Goal: Task Accomplishment & Management: Manage account settings

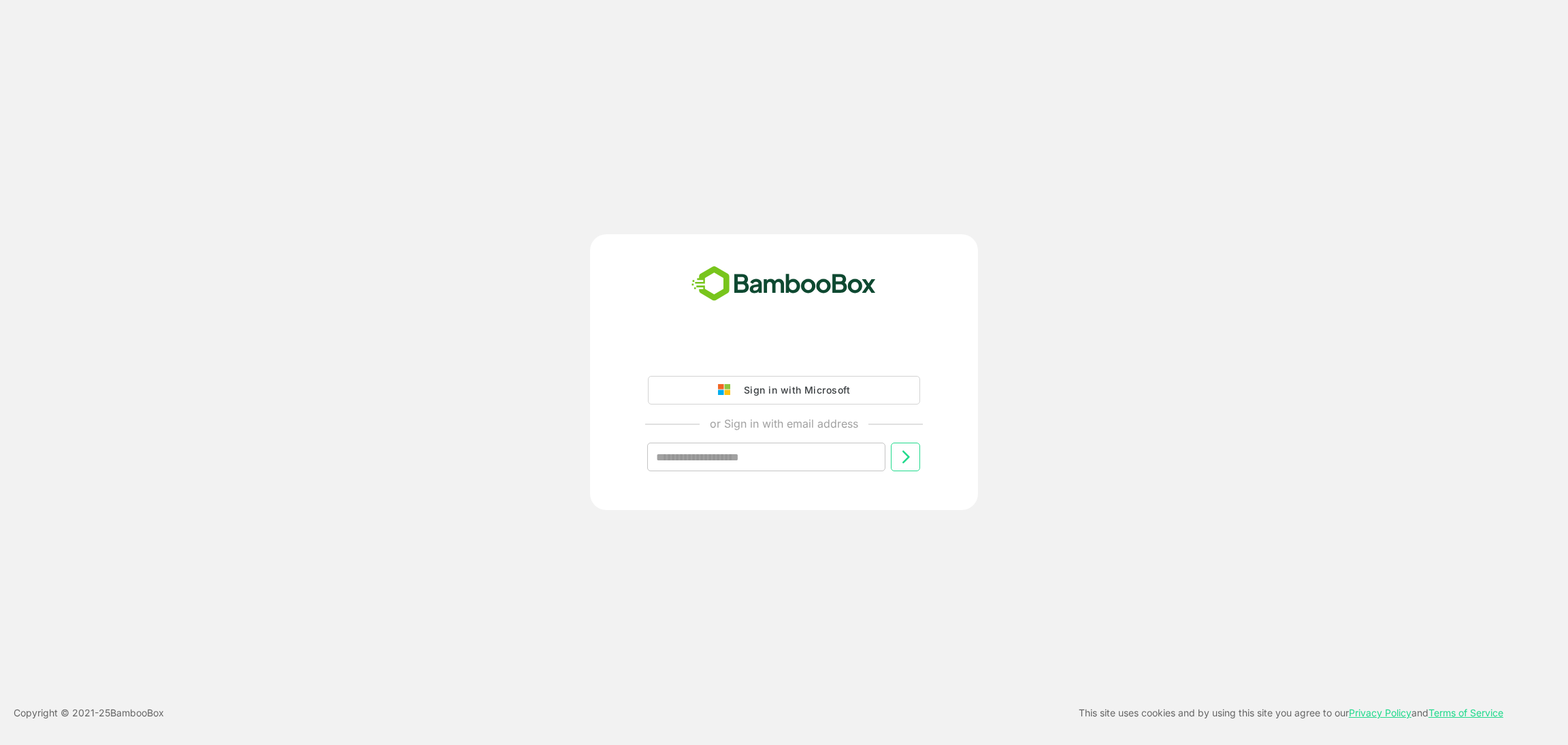
click at [761, 332] on div "Sign in with Microsoft or Sign in with email address ​" at bounding box center [783, 371] width 388 height 275
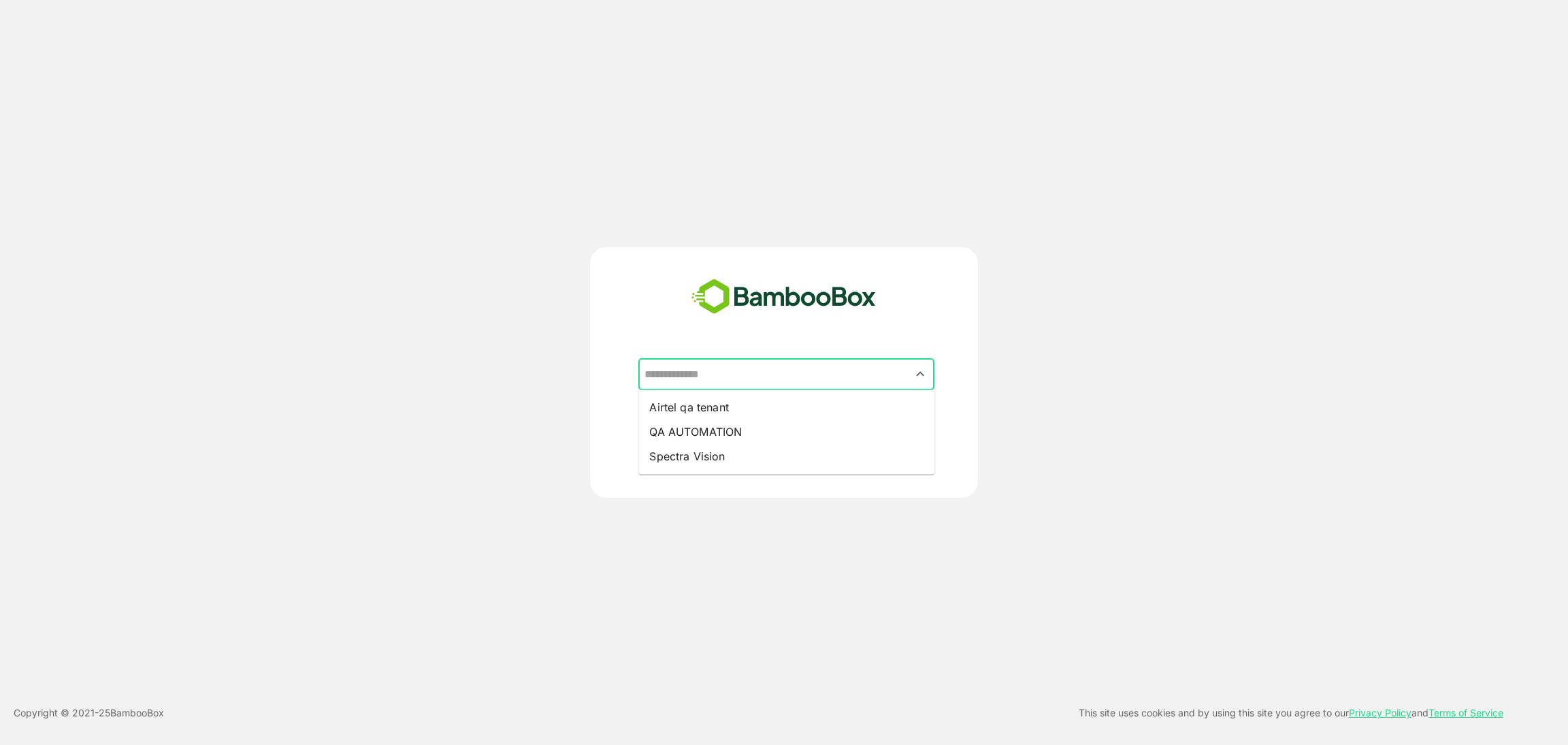
click at [749, 368] on input "text" at bounding box center [786, 374] width 291 height 26
click at [729, 409] on li "Airtel qa tenant" at bounding box center [786, 407] width 296 height 24
type input "**********"
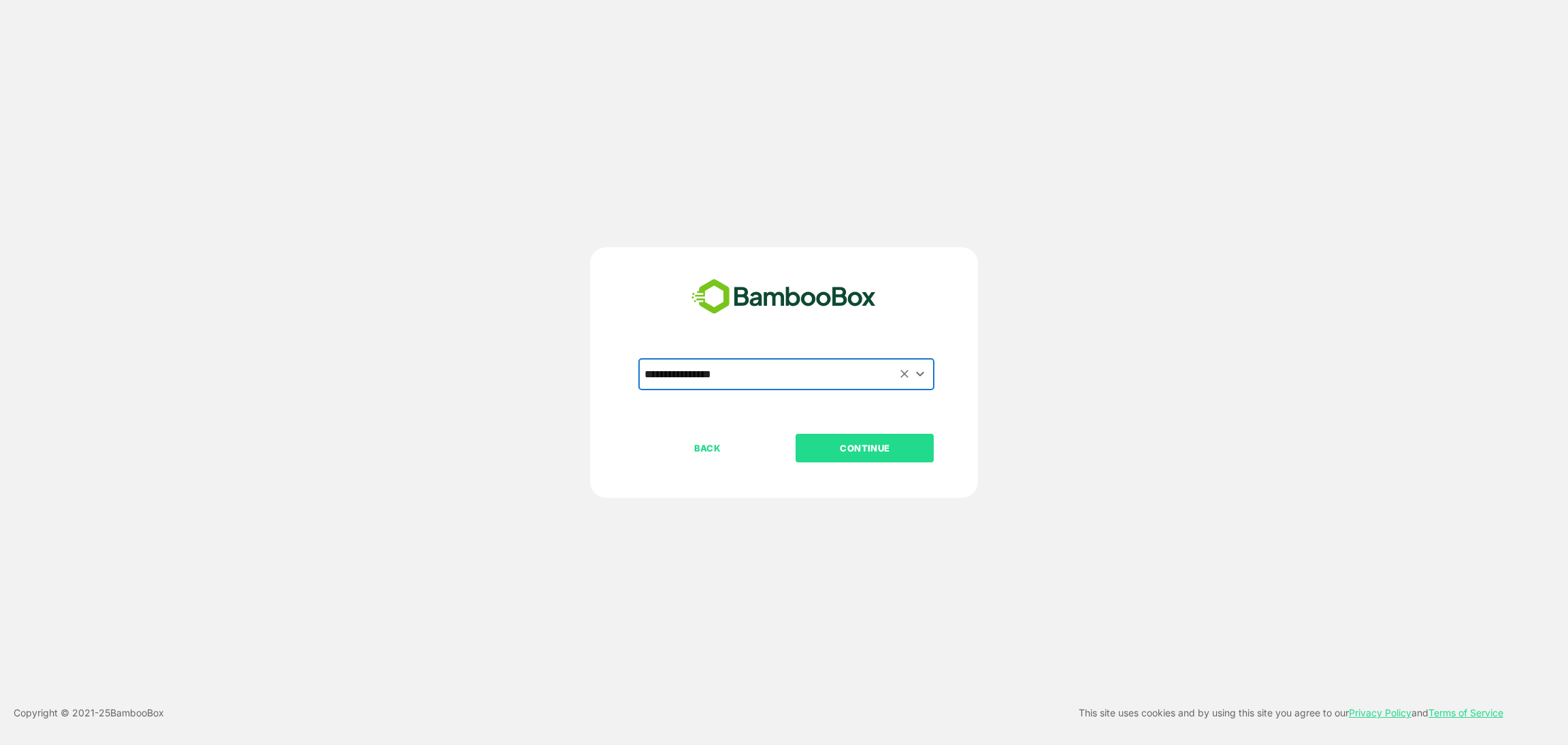
click at [869, 443] on p "CONTINUE" at bounding box center [864, 448] width 136 height 15
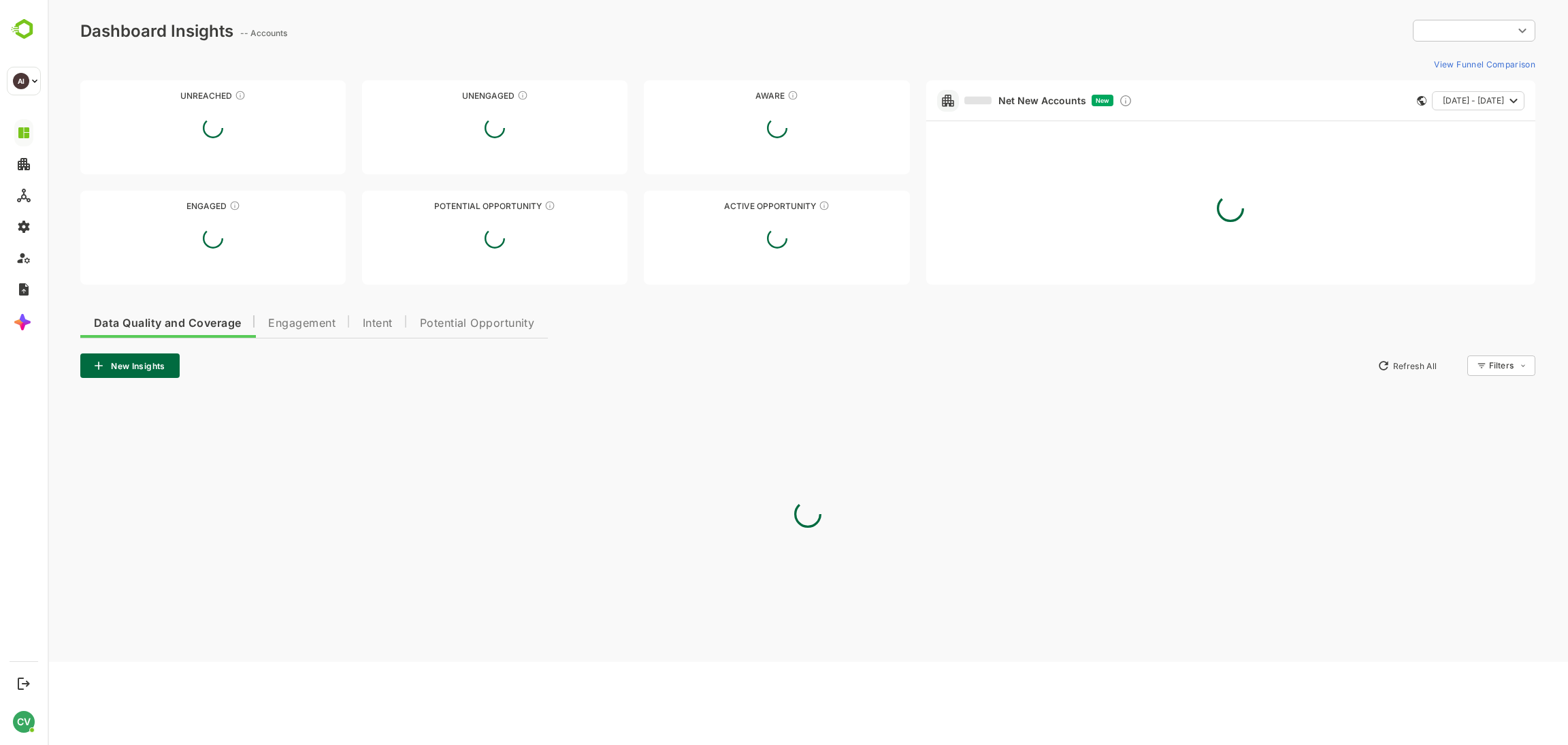
type input "*******"
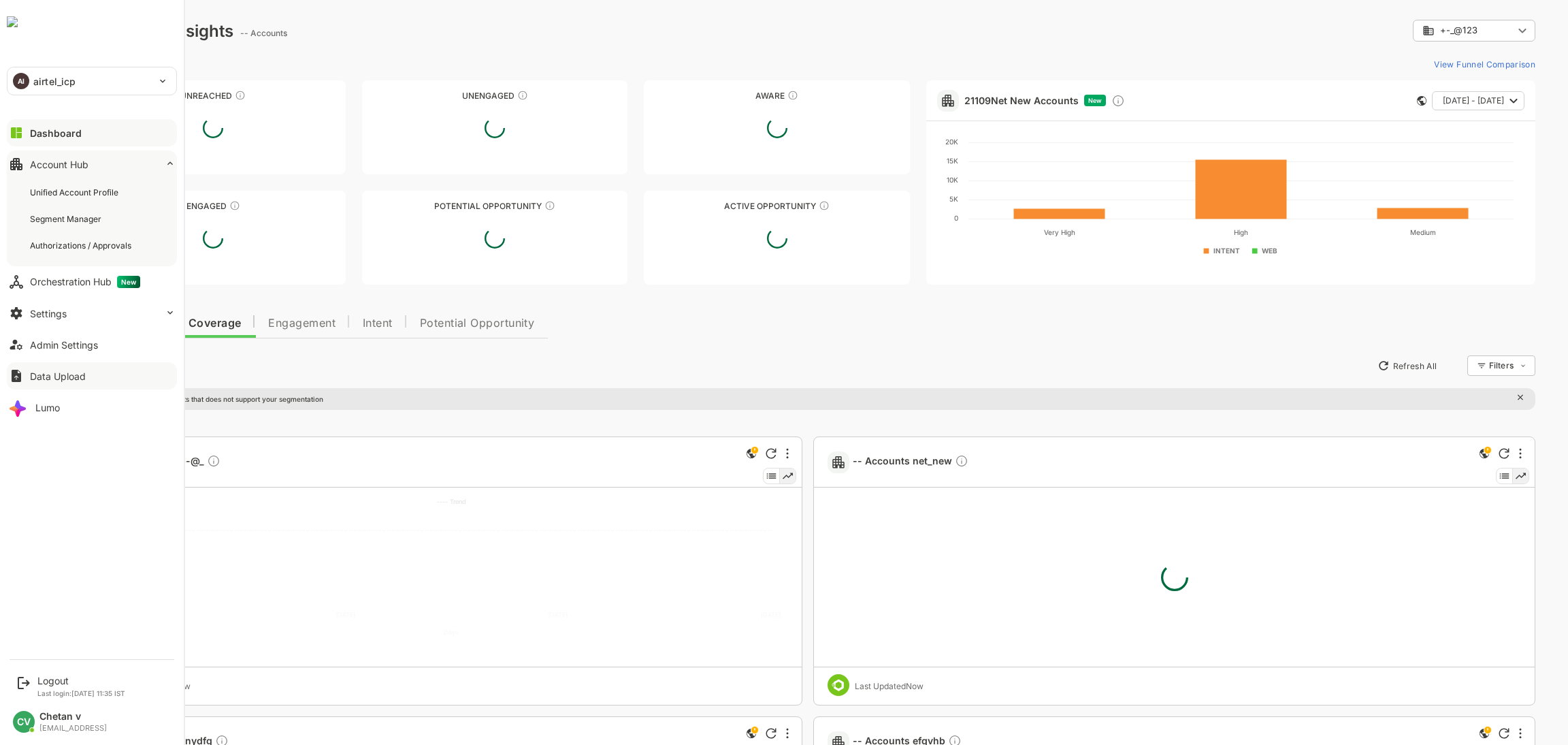
click at [55, 377] on div "Data Upload" at bounding box center [58, 376] width 55 height 11
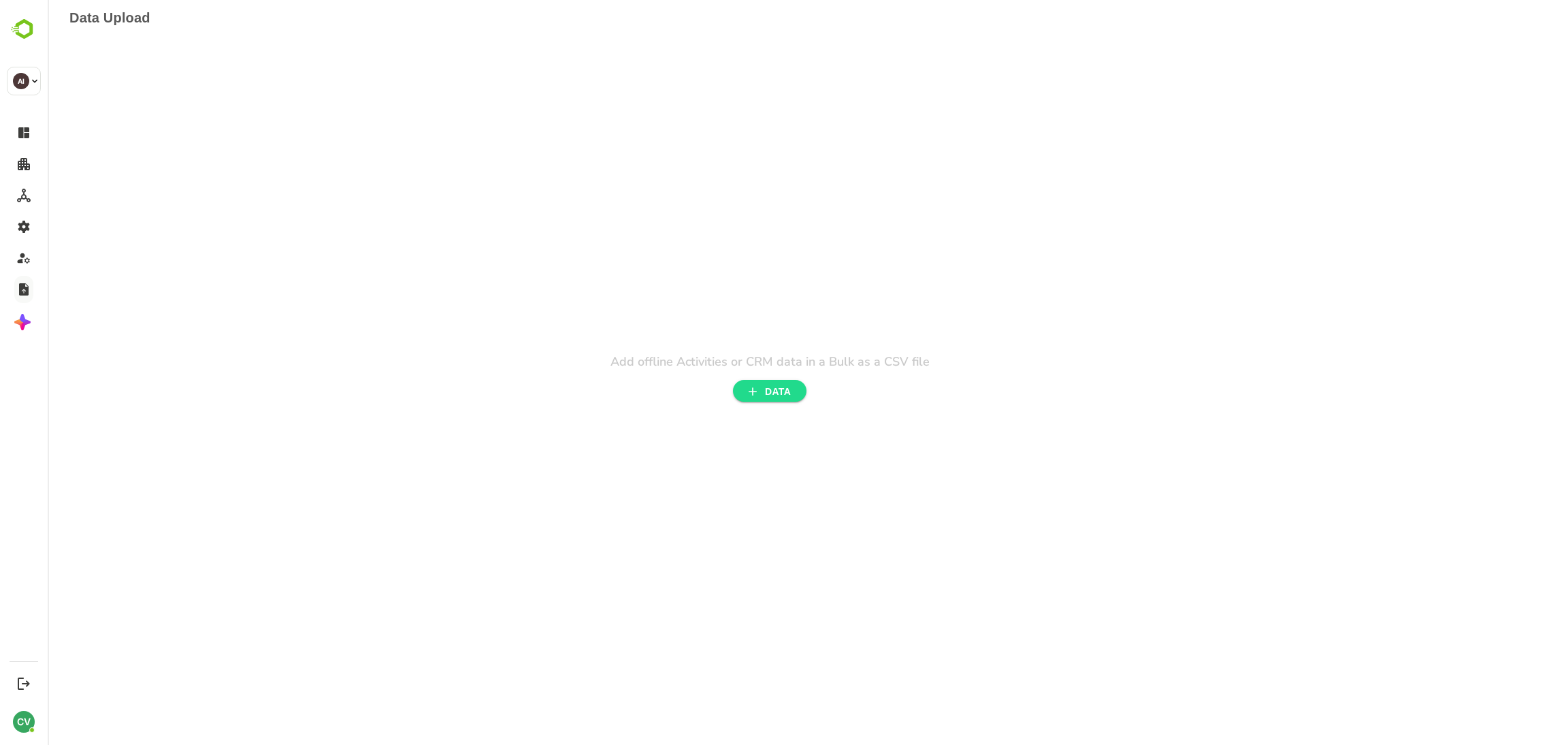
click at [766, 398] on span "DATA" at bounding box center [770, 392] width 52 height 17
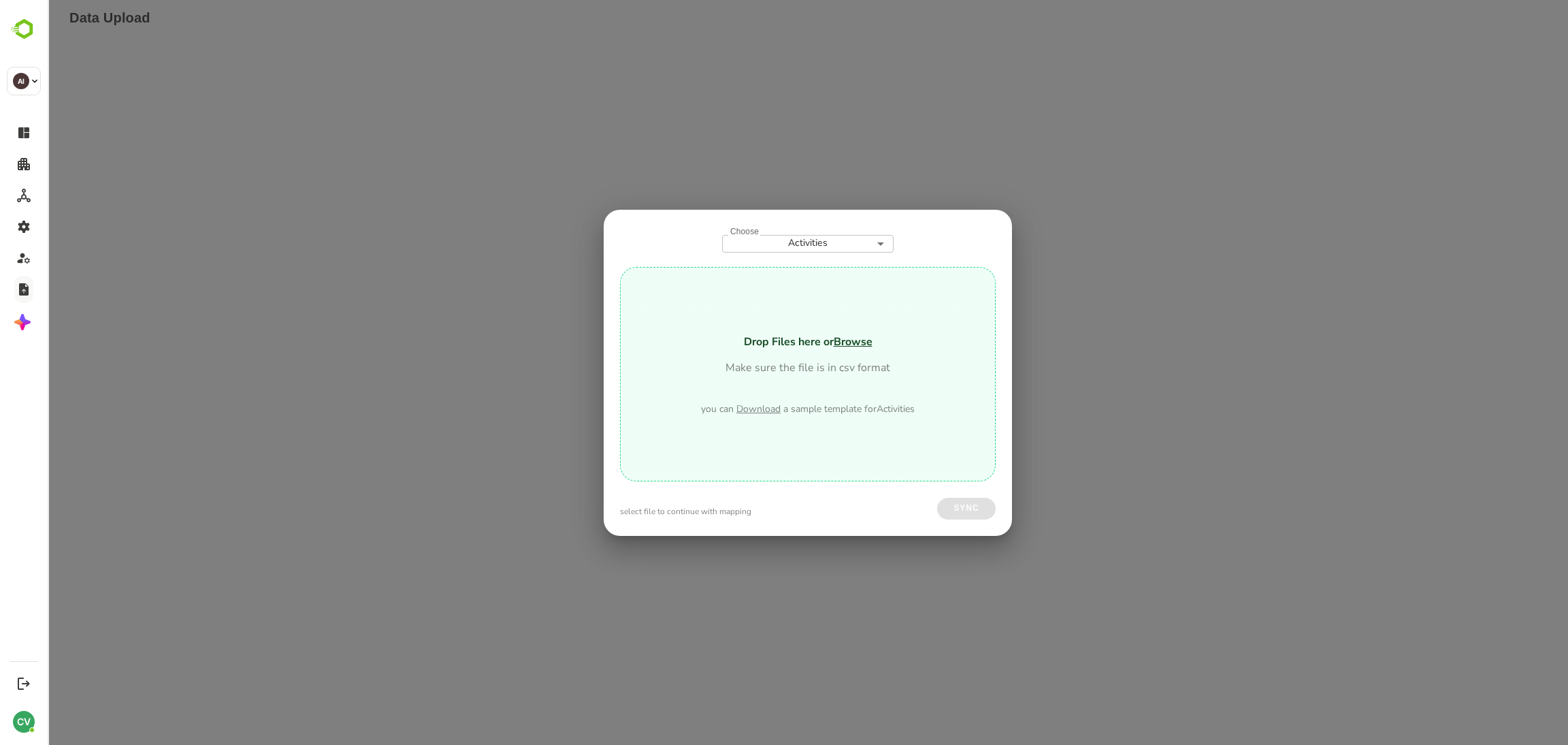
click at [864, 340] on span "Browse" at bounding box center [853, 342] width 39 height 15
type input "**********"
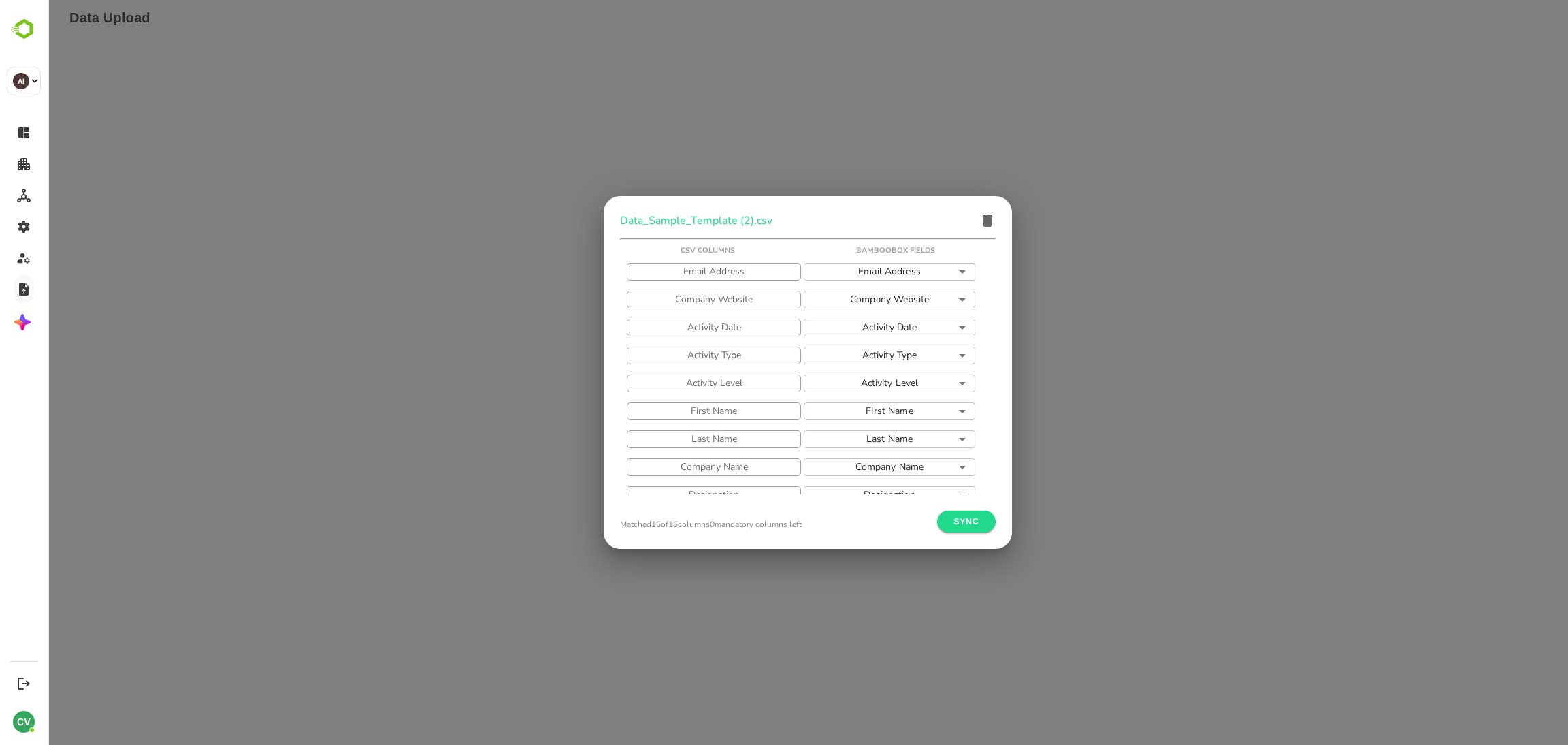
click at [967, 524] on span "Sync" at bounding box center [967, 522] width 37 height 14
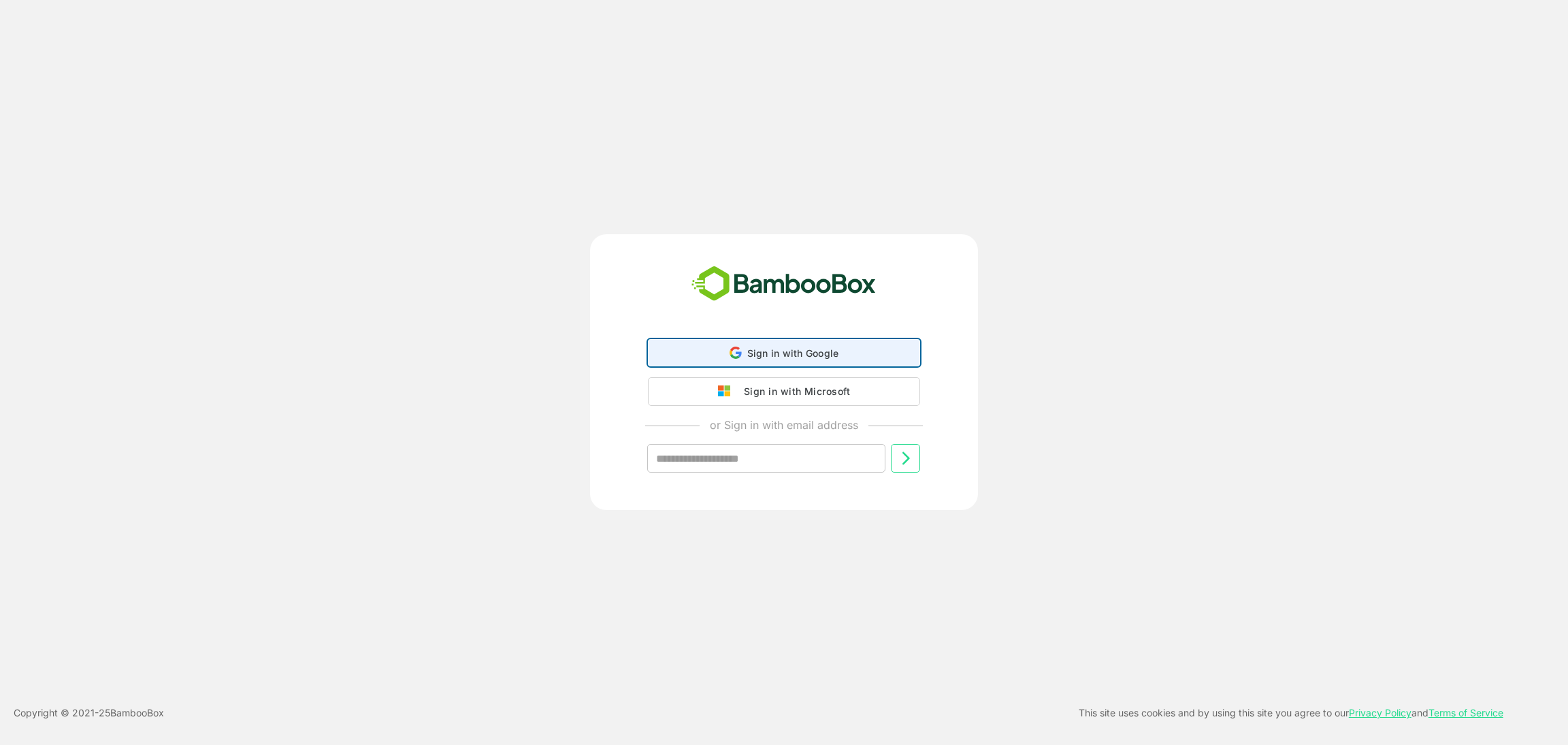
click at [724, 360] on div "Sign in with Google Sign in with Google. Opens in new tab" at bounding box center [784, 352] width 255 height 26
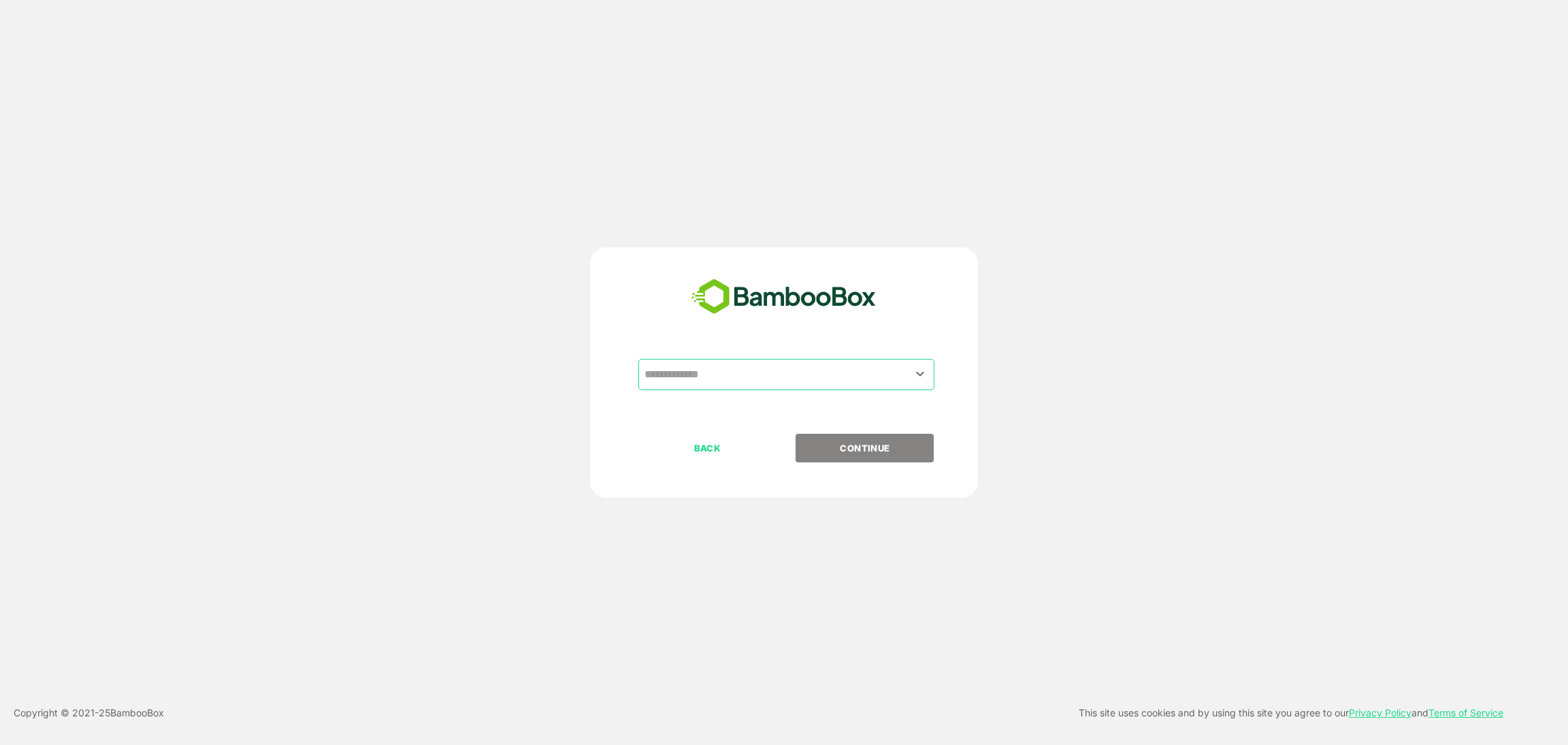
click at [677, 366] on input "text" at bounding box center [786, 374] width 291 height 26
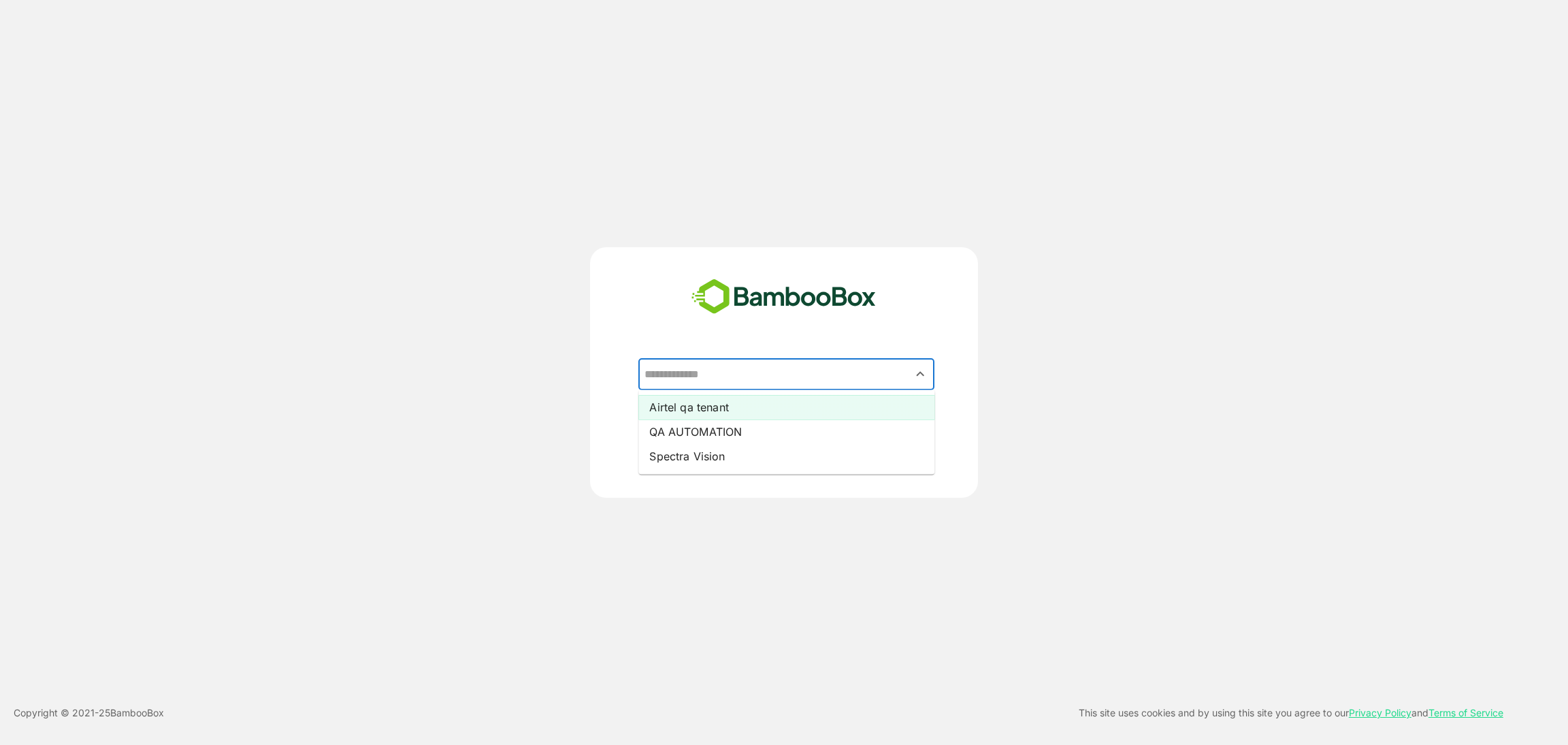
click at [692, 406] on li "Airtel qa tenant" at bounding box center [786, 407] width 296 height 24
type input "**********"
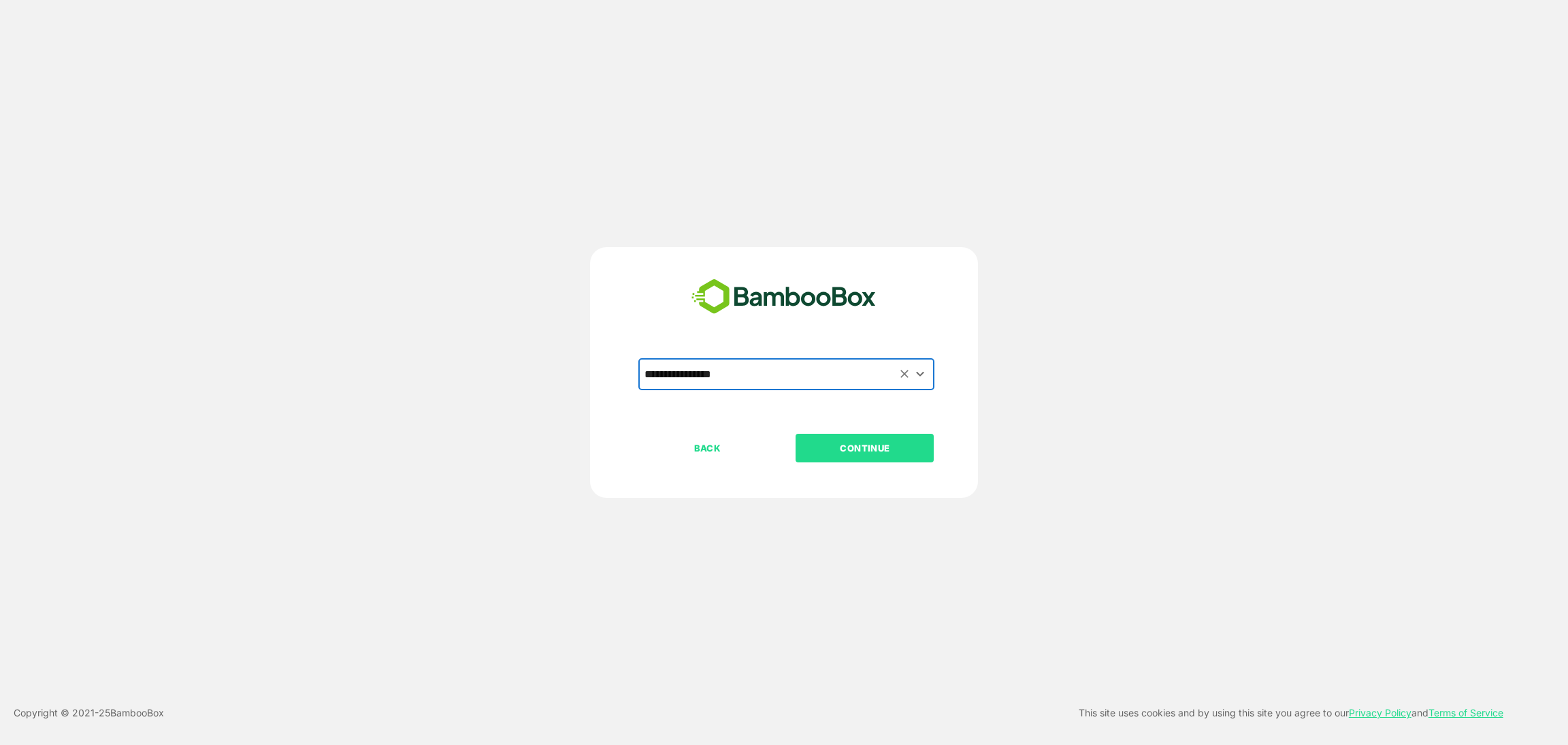
click at [881, 446] on p "CONTINUE" at bounding box center [864, 448] width 136 height 15
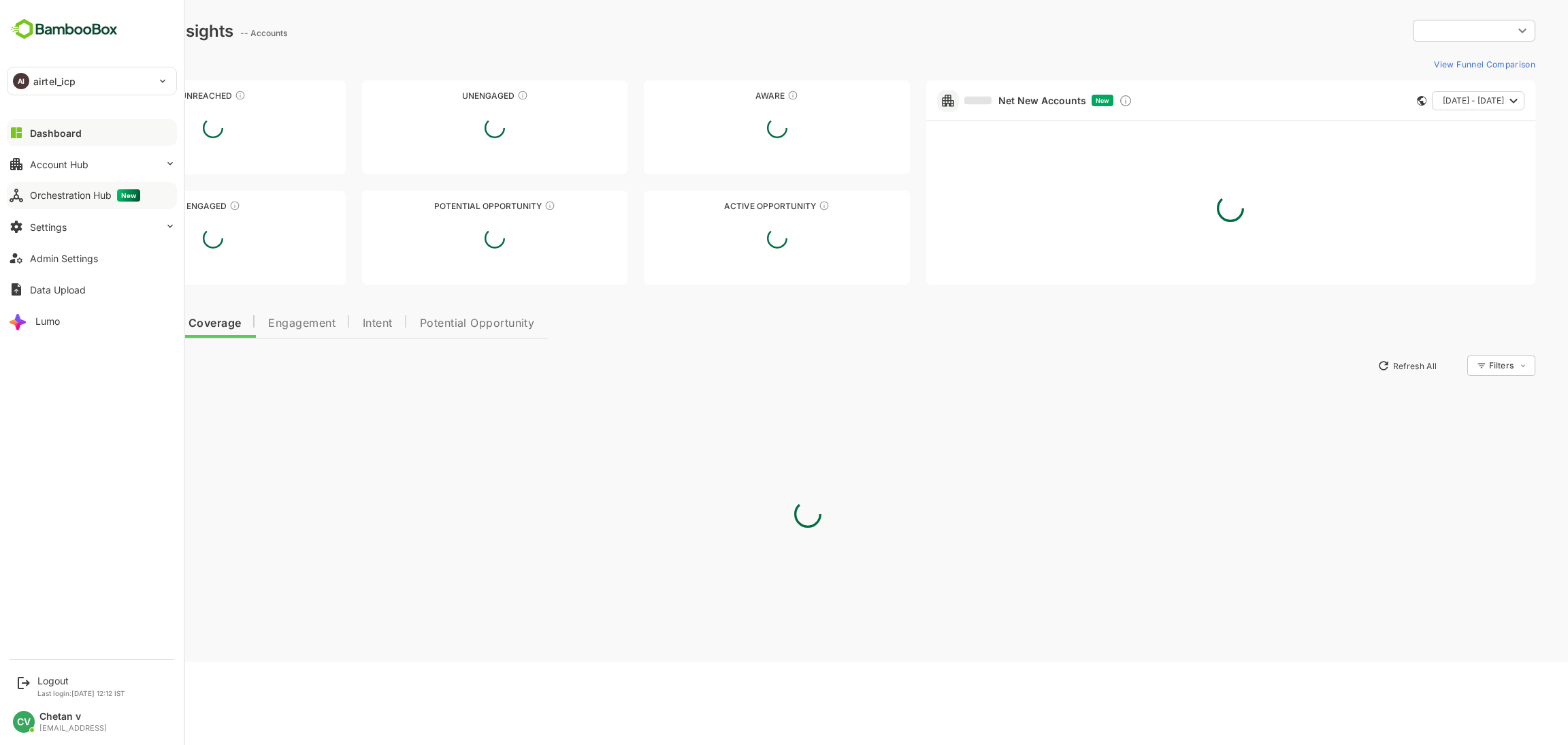
click at [105, 205] on button "Orchestration Hub New" at bounding box center [92, 195] width 170 height 27
type input "*******"
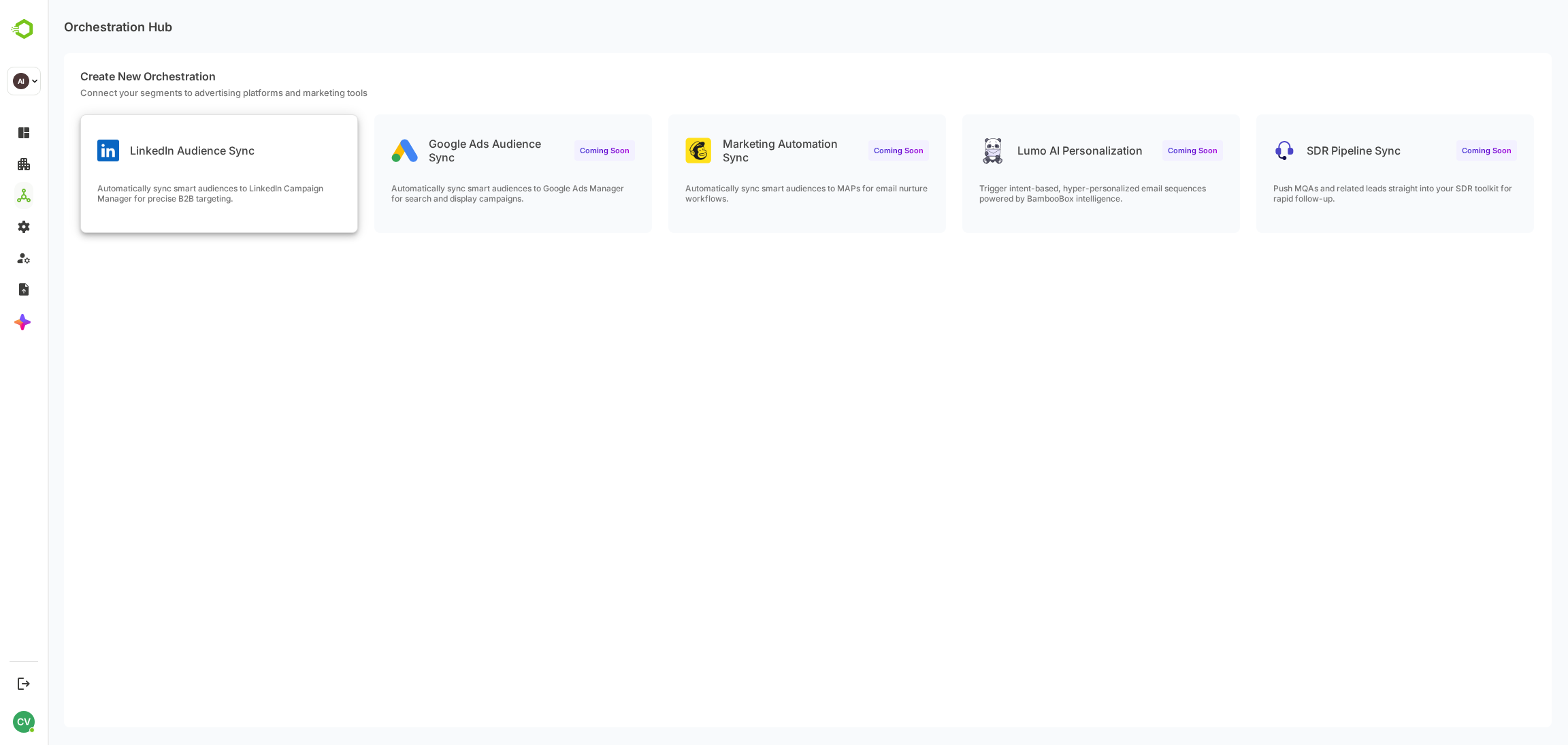
click at [165, 187] on p "Automatically sync smart audiences to LinkedIn Campaign Manager for precise B2B…" at bounding box center [219, 193] width 244 height 21
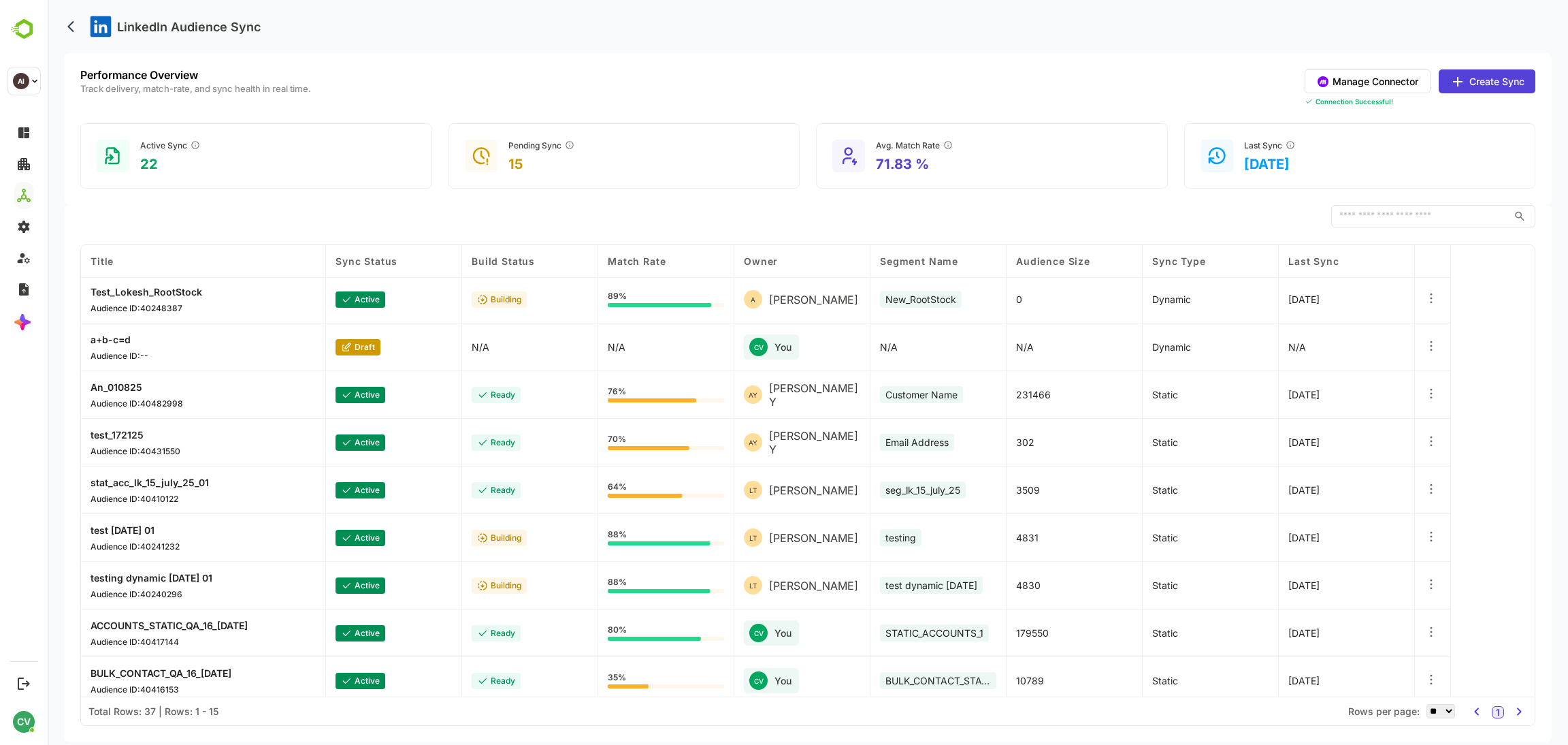
scroll to position [295, 0]
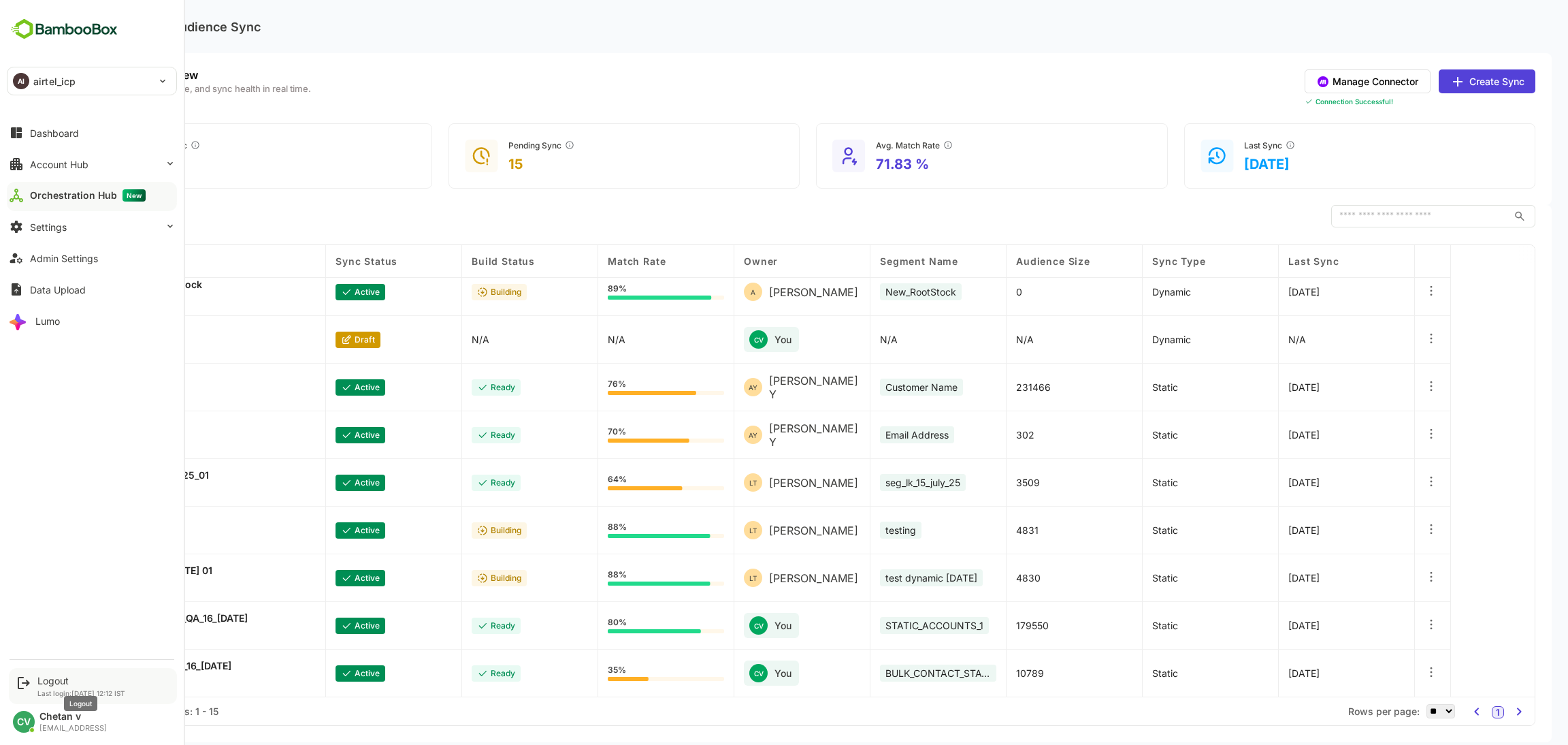
click at [54, 677] on div "Logout" at bounding box center [81, 680] width 88 height 11
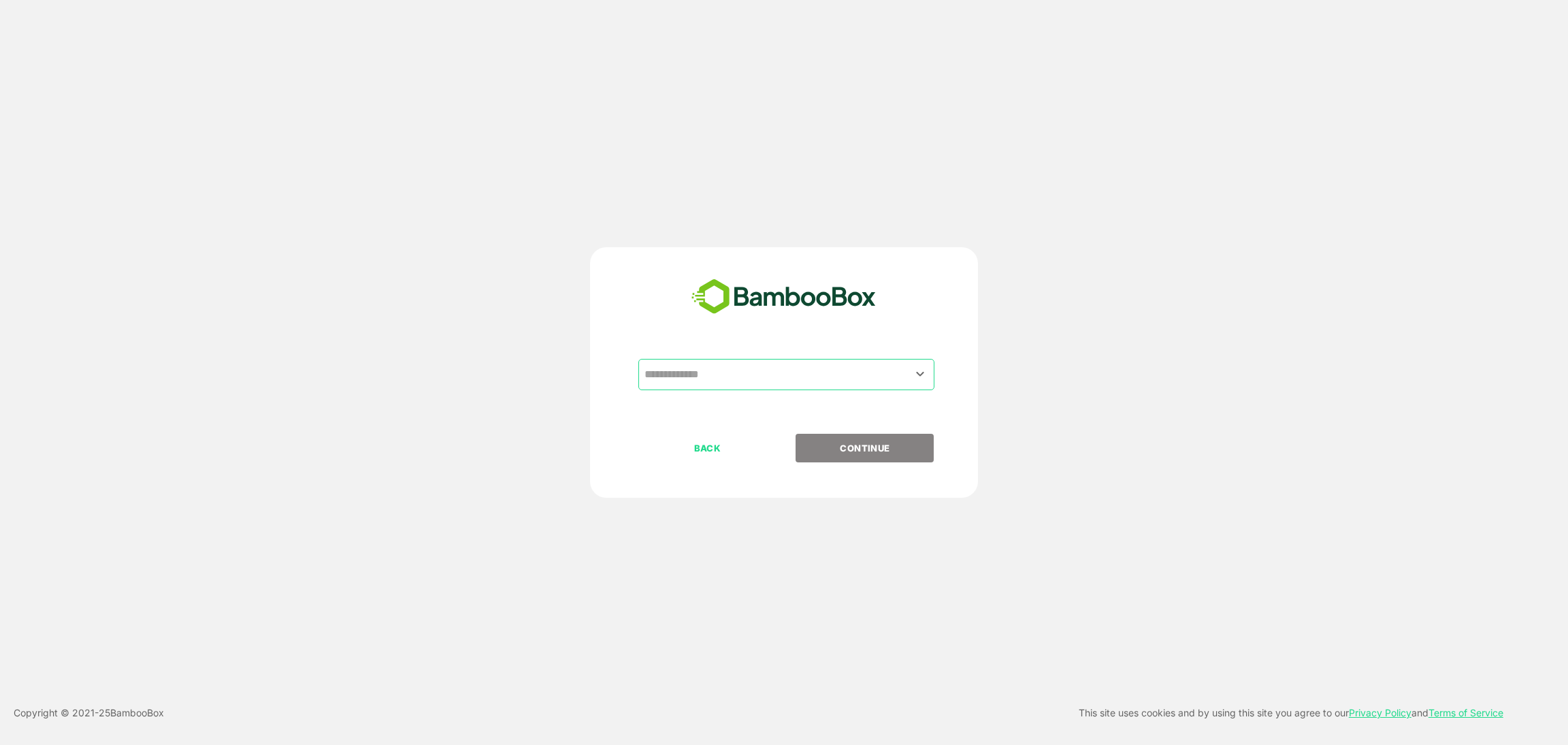
click at [744, 372] on input "text" at bounding box center [786, 374] width 291 height 26
drag, startPoint x: 731, startPoint y: 429, endPoint x: 757, endPoint y: 438, distance: 27.5
click at [731, 429] on li "QA AUTOMATION" at bounding box center [786, 431] width 296 height 24
type input "**********"
click at [855, 450] on p "CONTINUE" at bounding box center [864, 448] width 136 height 15
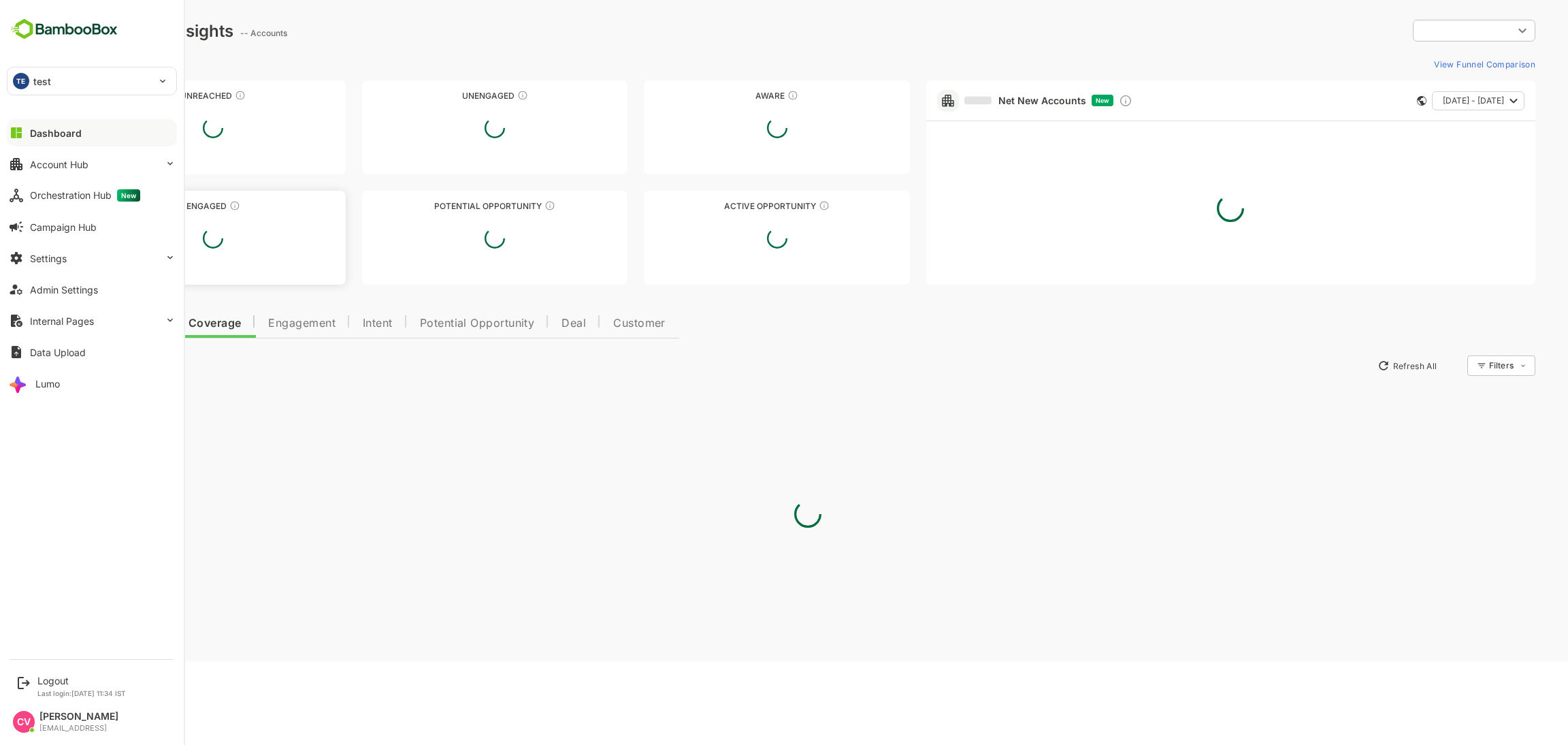
type input "**********"
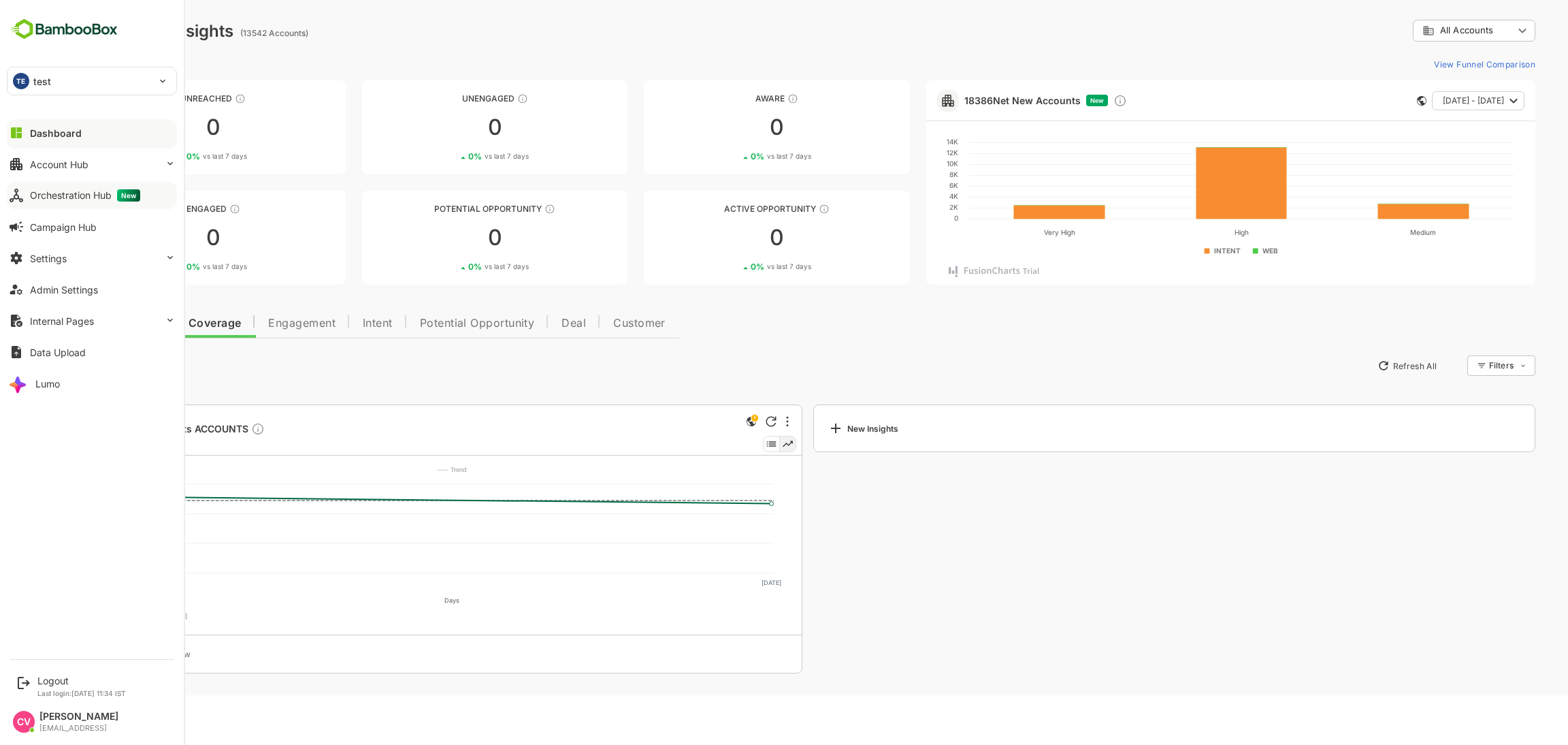
click at [88, 190] on div "Orchestration Hub New" at bounding box center [85, 195] width 110 height 12
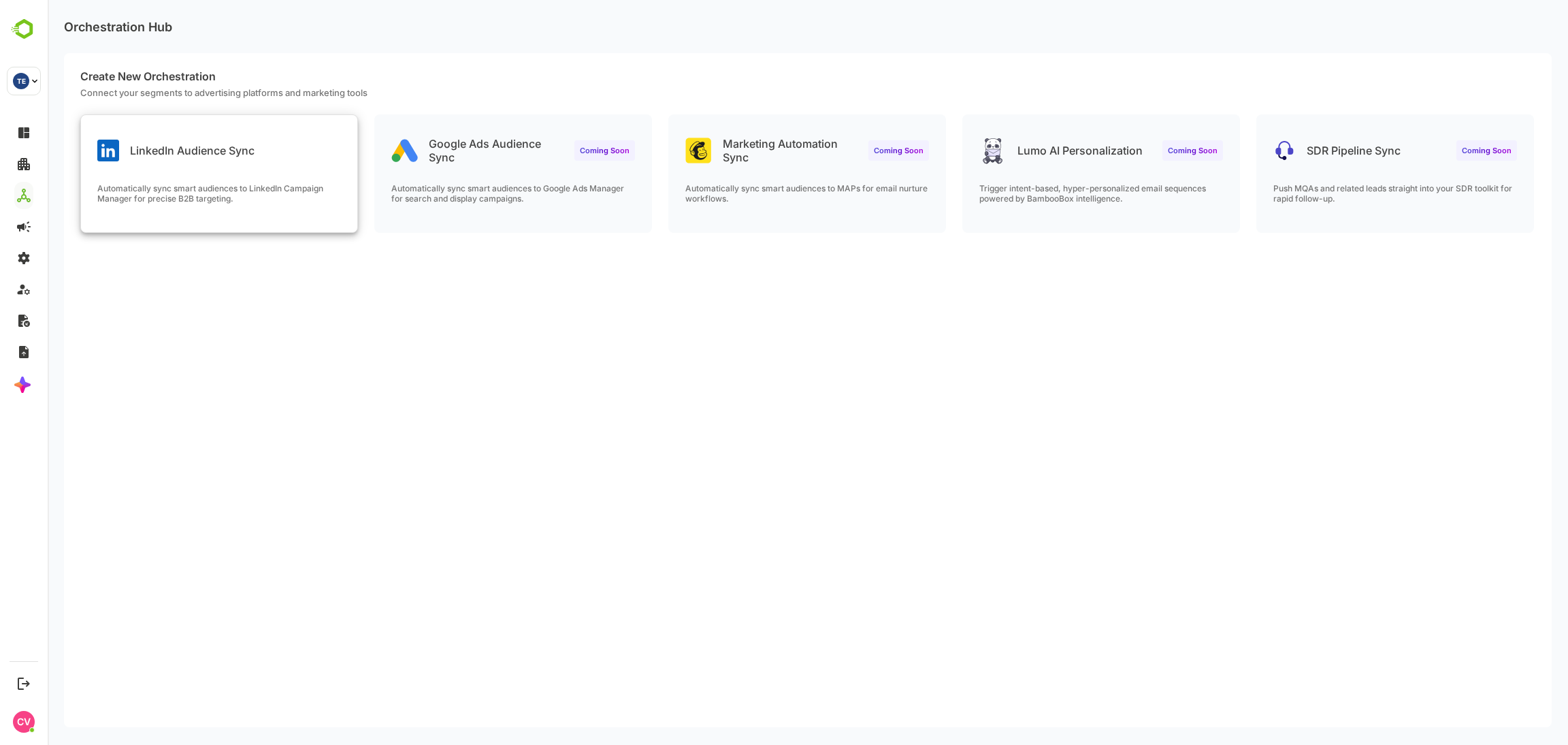
click at [261, 177] on div "LinkedIn Audience Sync Automatically sync smart audiences to LinkedIn Campaign …" at bounding box center [219, 174] width 276 height 117
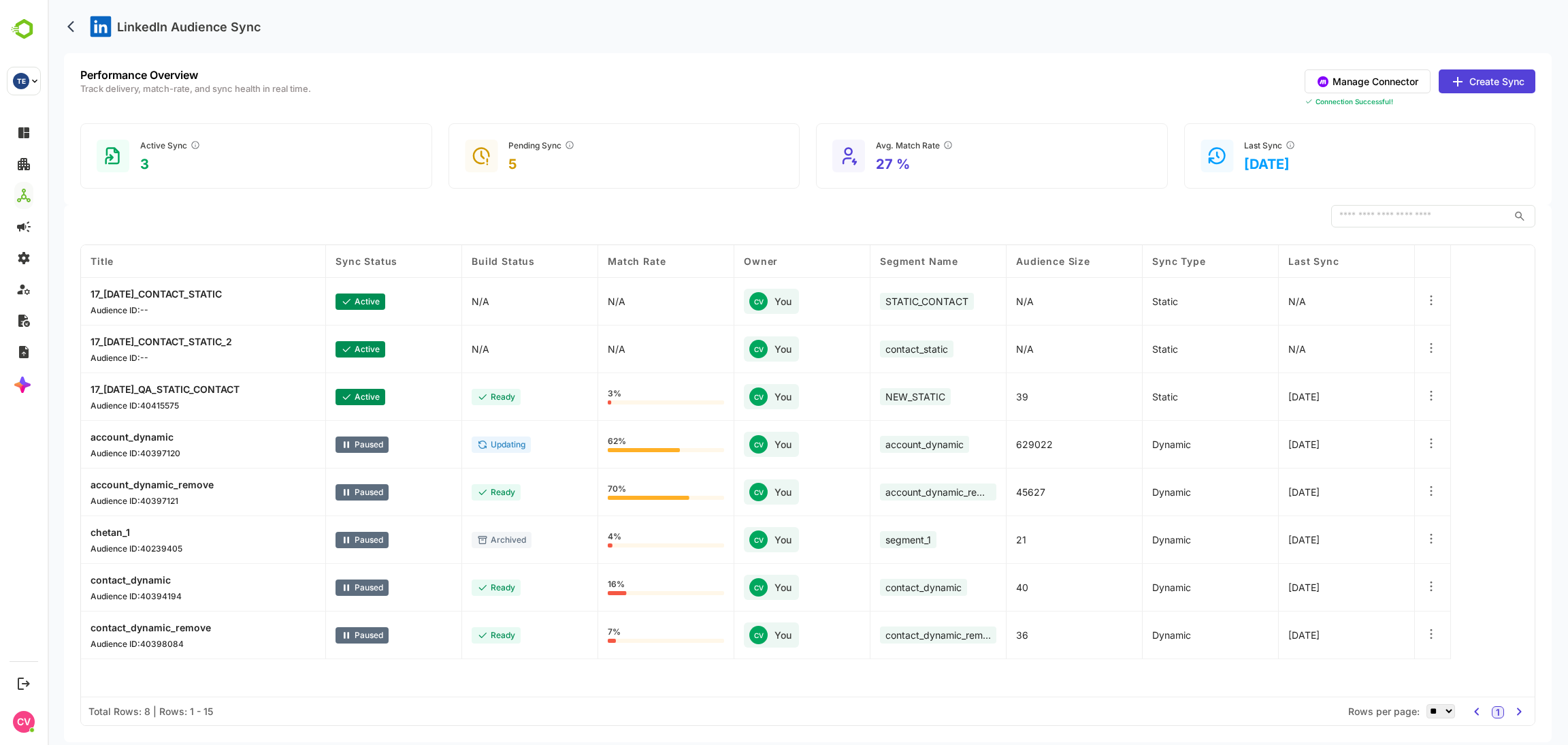
click at [737, 19] on div "LinkedIn Audience Sync" at bounding box center [807, 26] width 1488 height 53
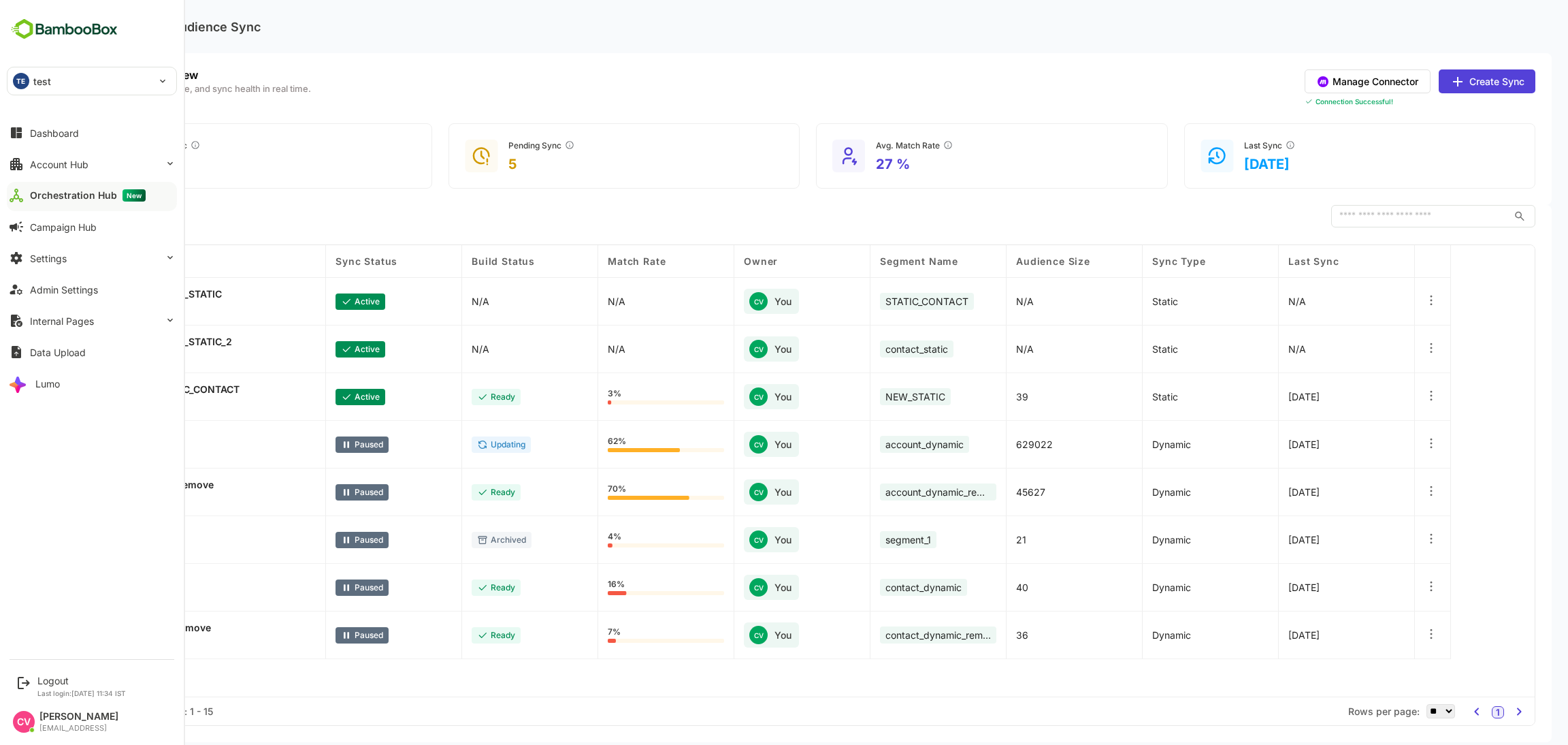
click at [48, 75] on p "test" at bounding box center [43, 81] width 18 height 14
click at [58, 120] on p "automation_test_tenant" at bounding box center [85, 119] width 107 height 14
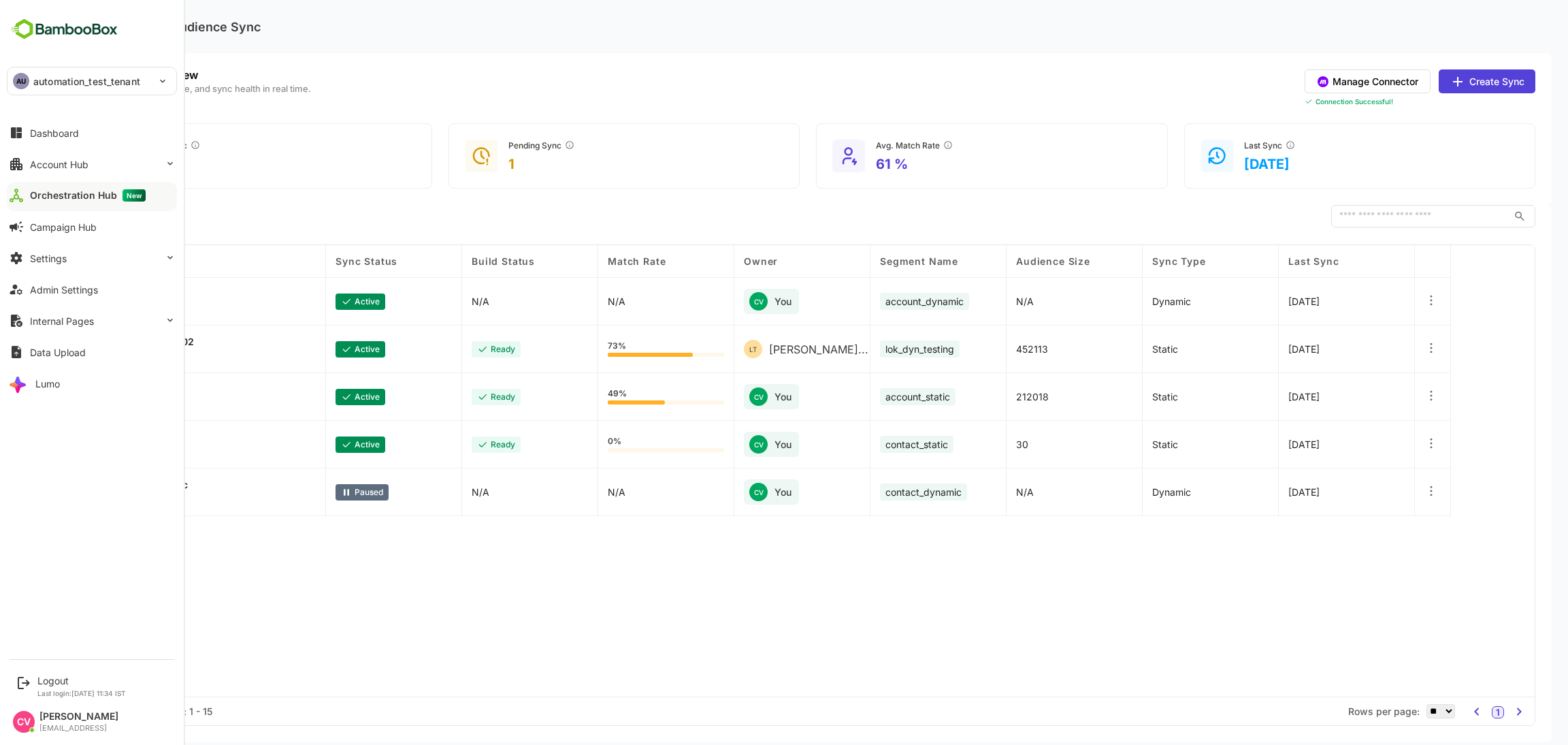
click at [39, 82] on p "automation_test_tenant" at bounding box center [87, 81] width 107 height 14
click at [71, 157] on li "TE test" at bounding box center [93, 151] width 170 height 30
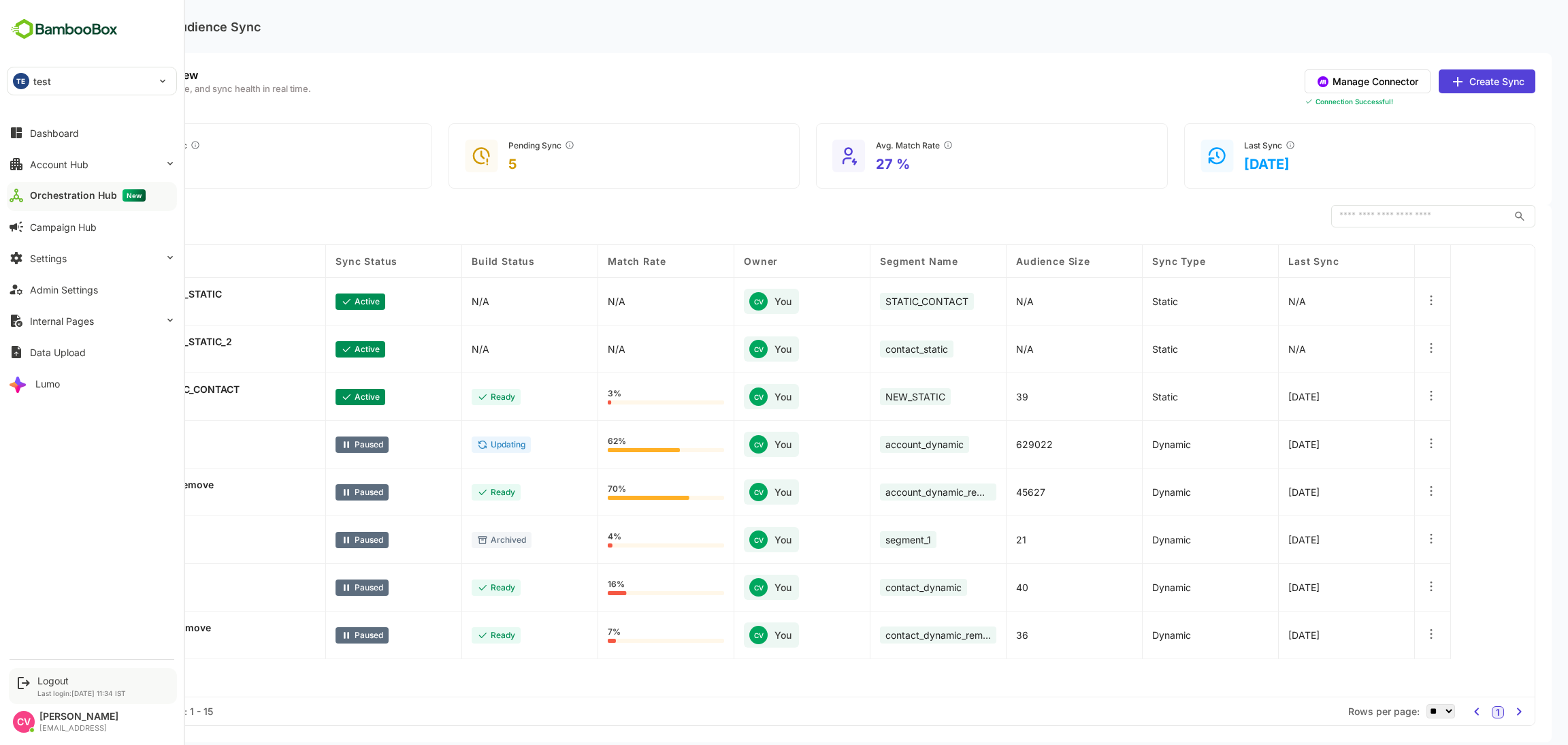
click at [59, 686] on div "Logout Last login: Aug 6 11:34 IST" at bounding box center [82, 686] width 88 height 23
click at [55, 680] on div "Logout" at bounding box center [82, 680] width 88 height 11
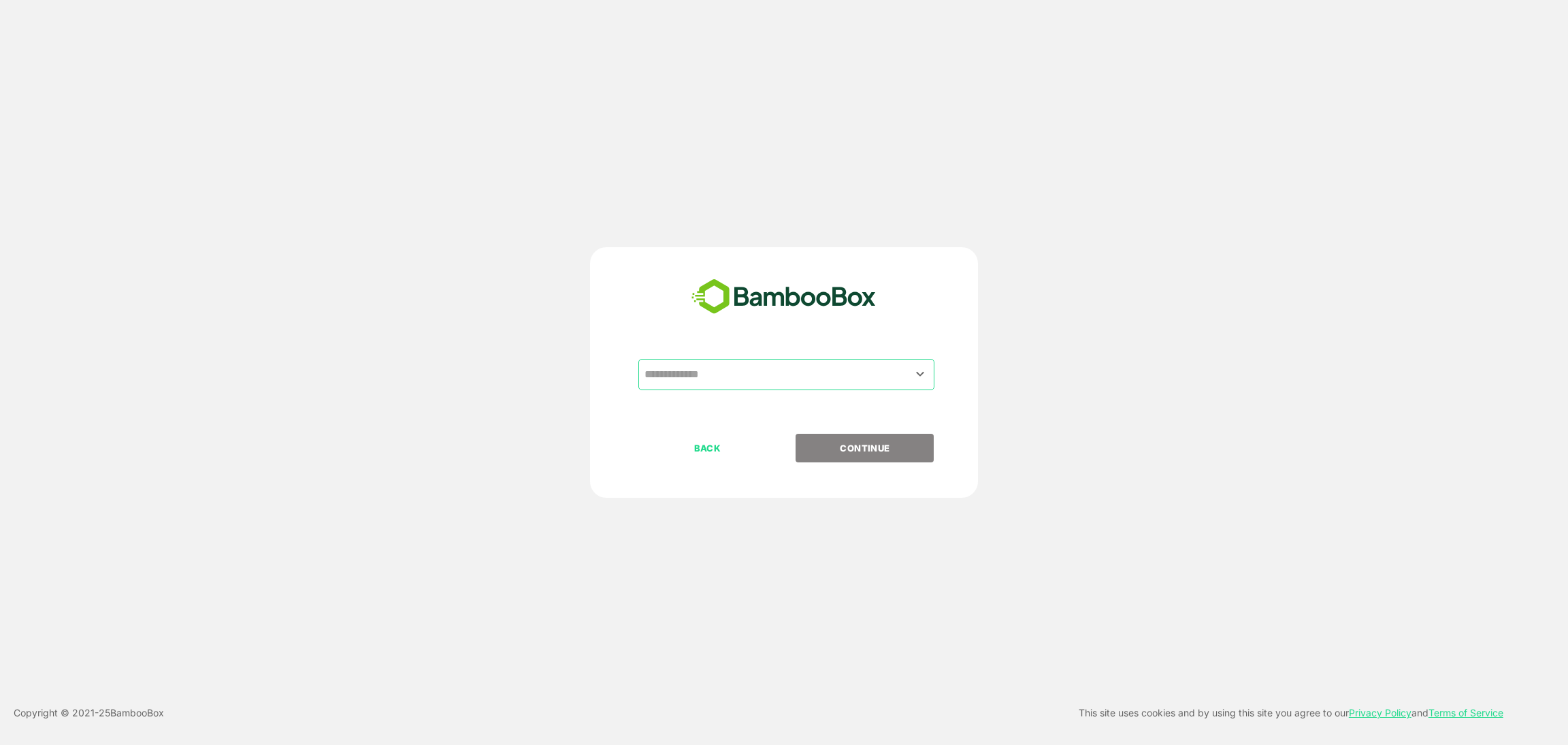
click at [717, 371] on input "text" at bounding box center [786, 374] width 291 height 26
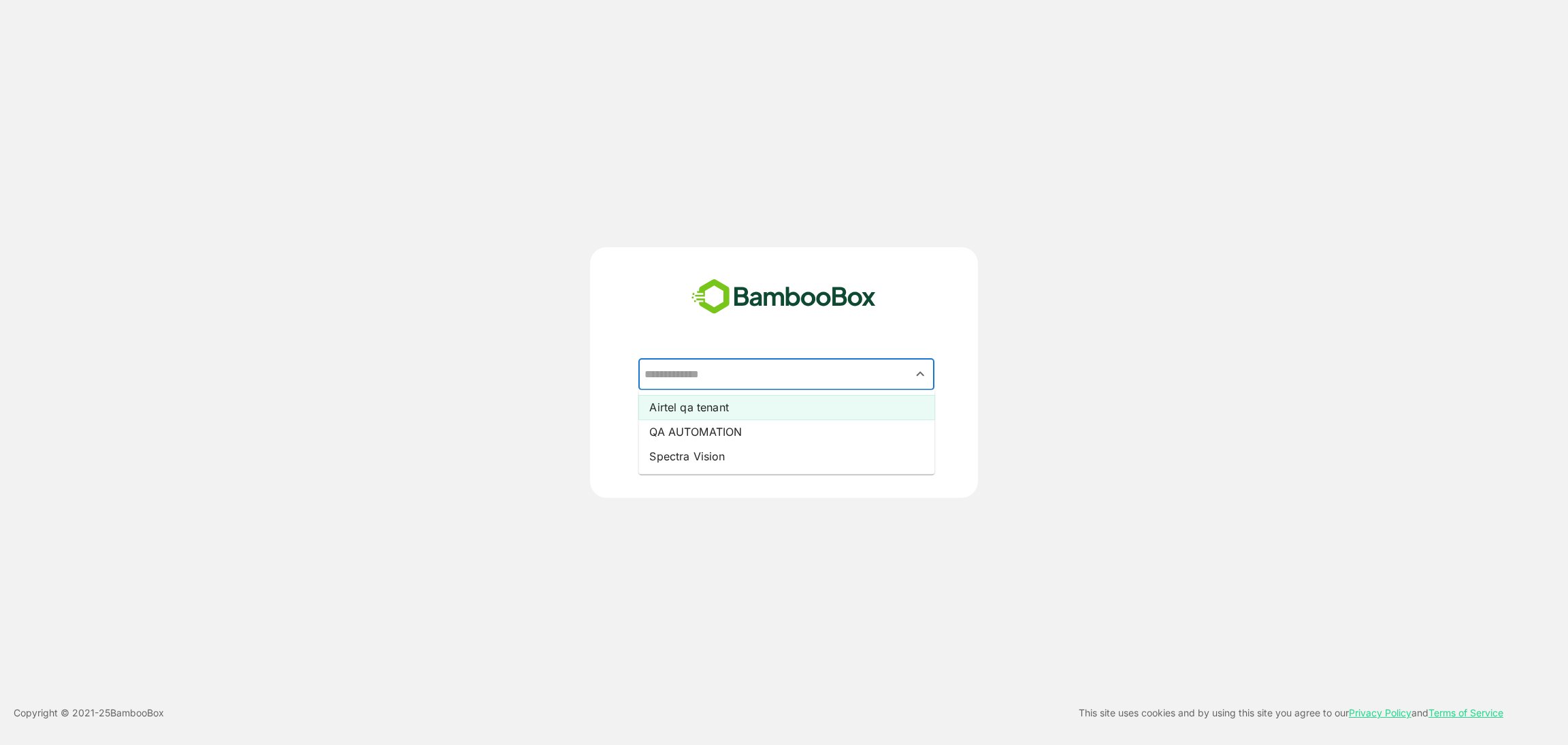
click at [716, 414] on li "Airtel qa tenant" at bounding box center [786, 407] width 296 height 24
type input "**********"
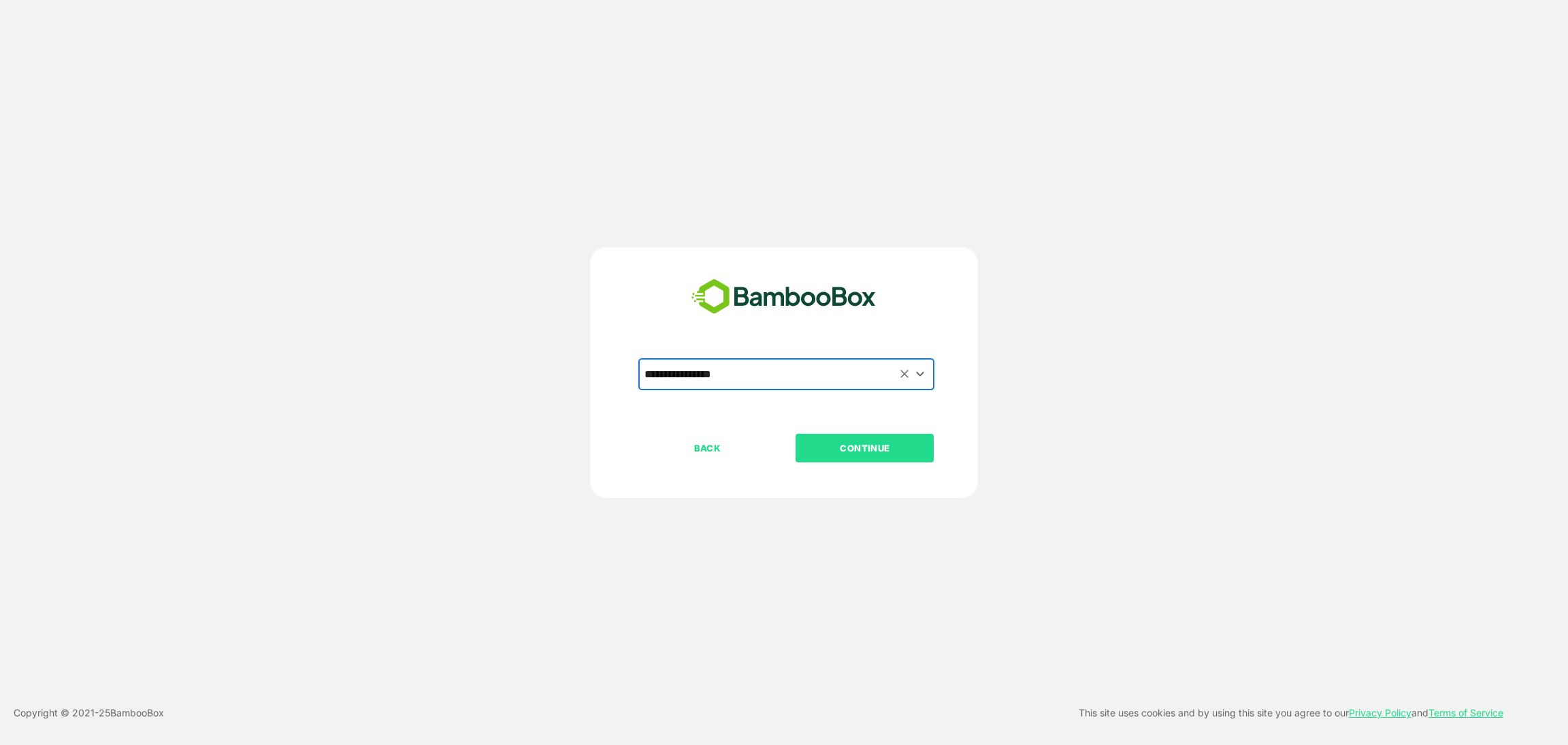
click at [875, 445] on p "CONTINUE" at bounding box center [864, 448] width 136 height 15
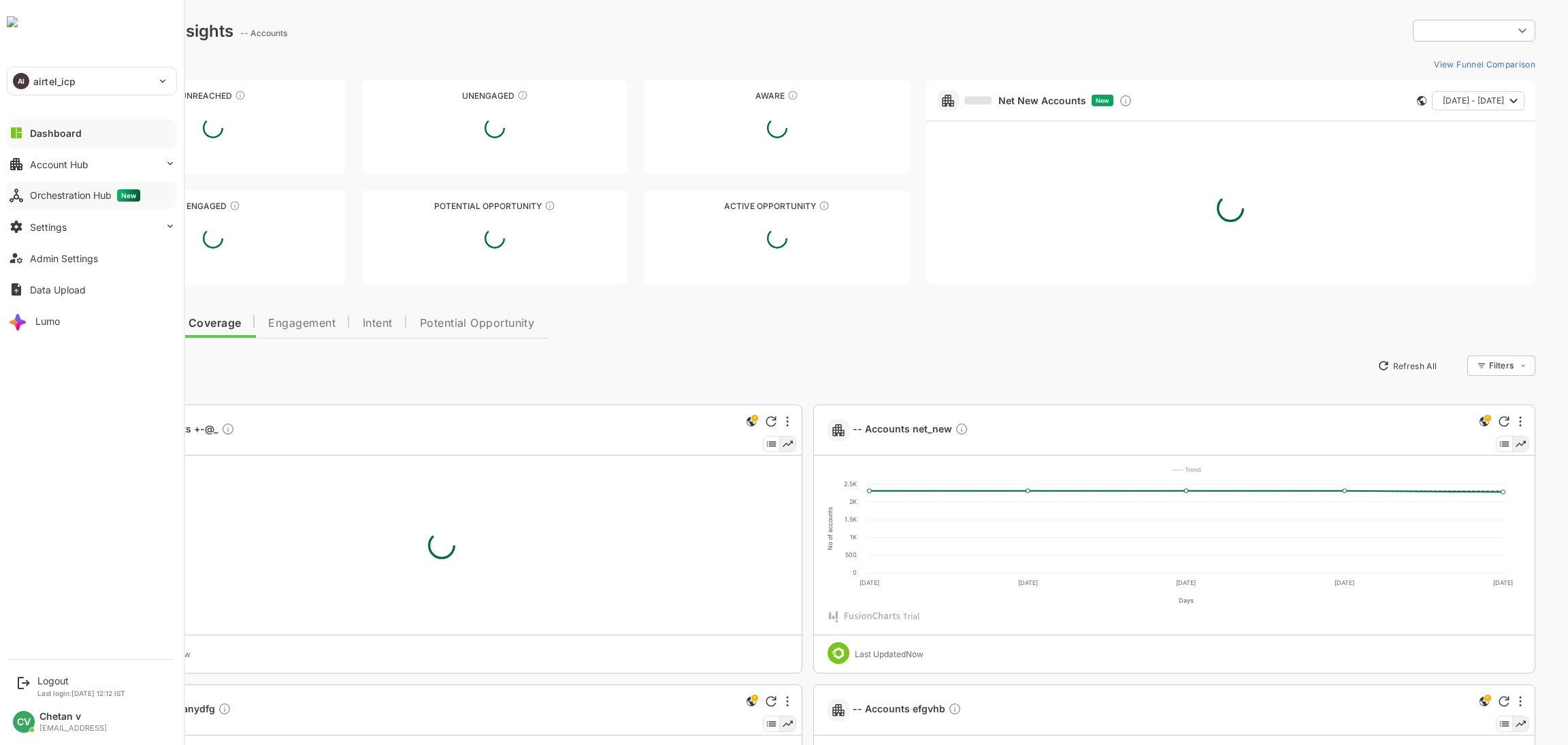
click at [95, 188] on button "Orchestration Hub New" at bounding box center [92, 195] width 170 height 27
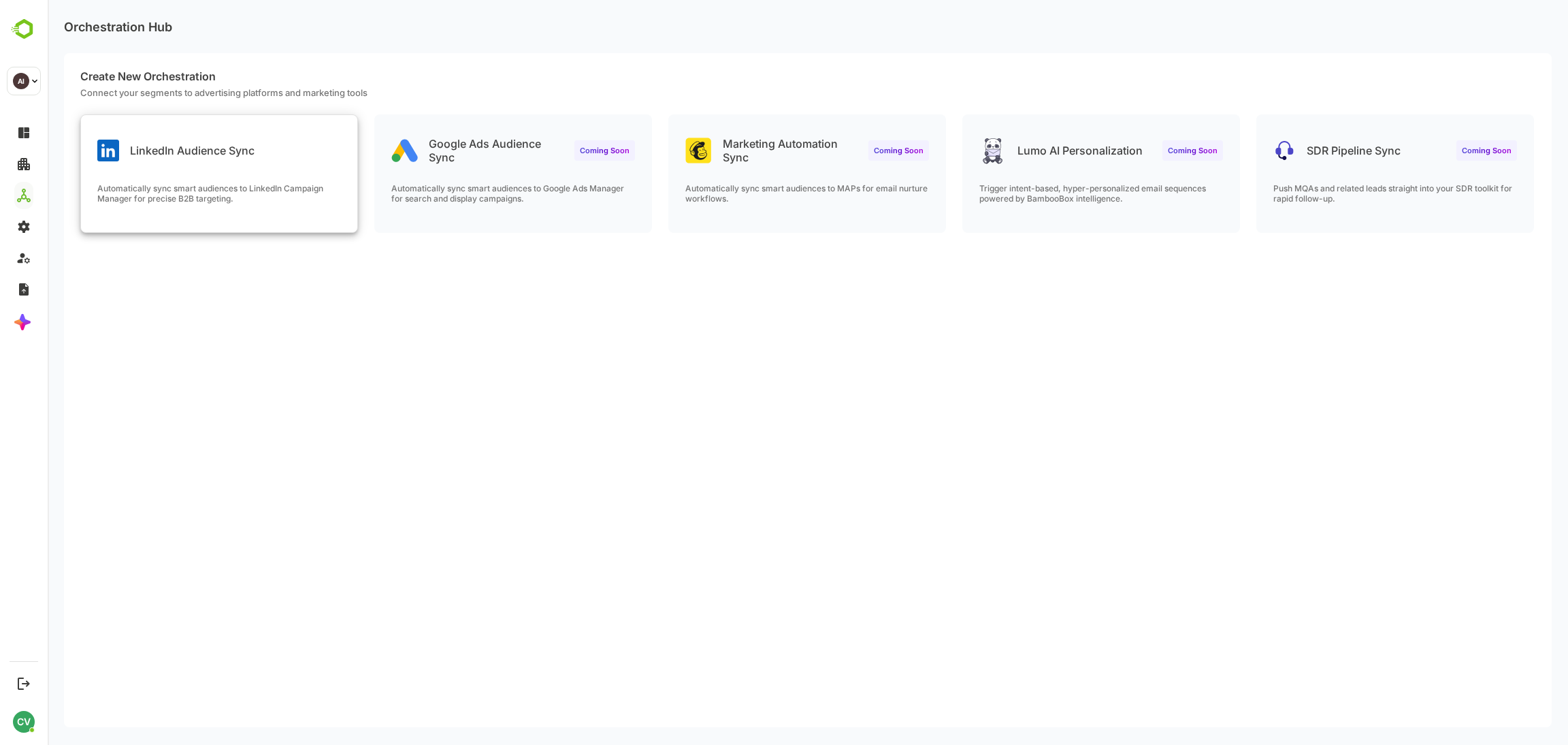
click at [303, 198] on p "Automatically sync smart audiences to LinkedIn Campaign Manager for precise B2B…" at bounding box center [219, 193] width 244 height 21
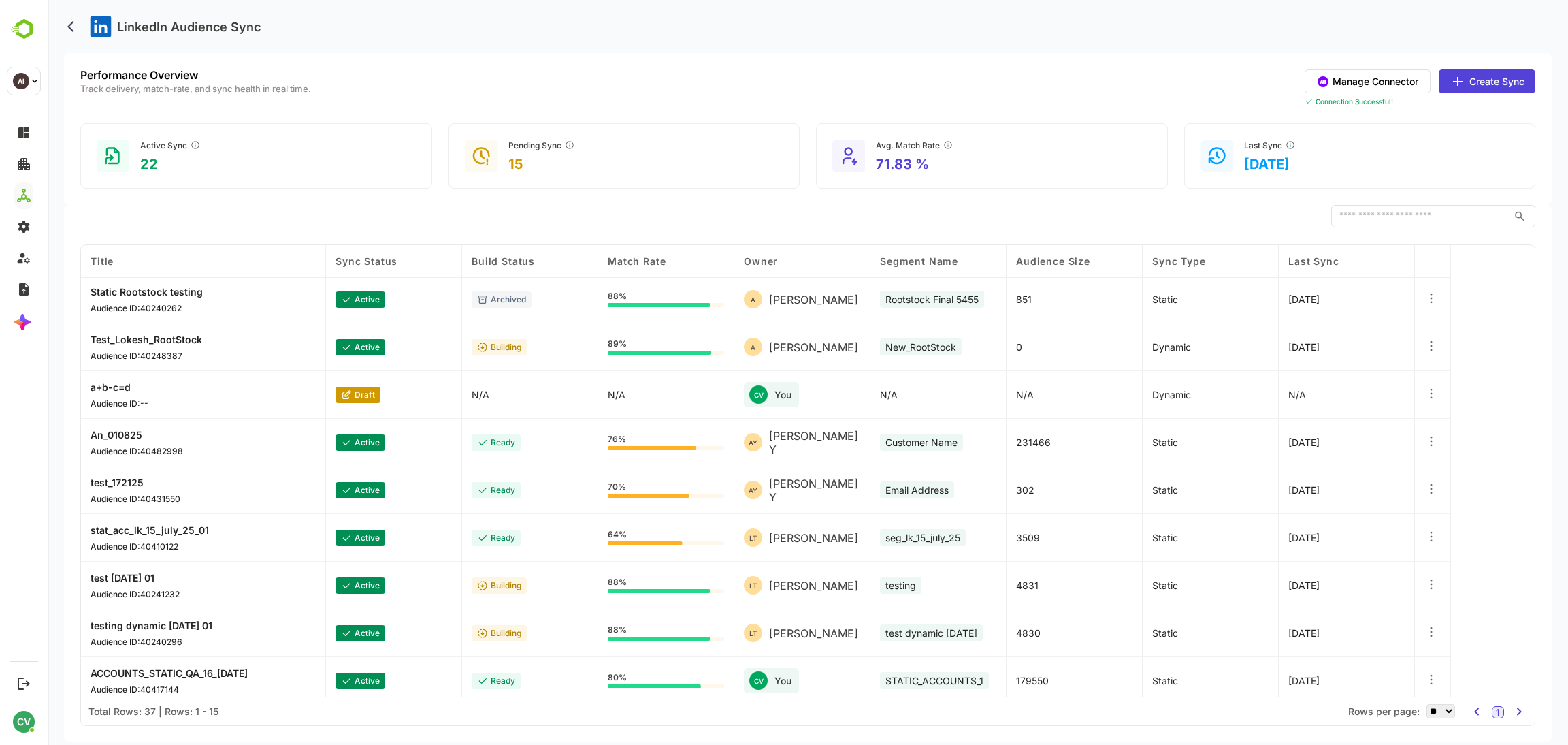
scroll to position [295, 0]
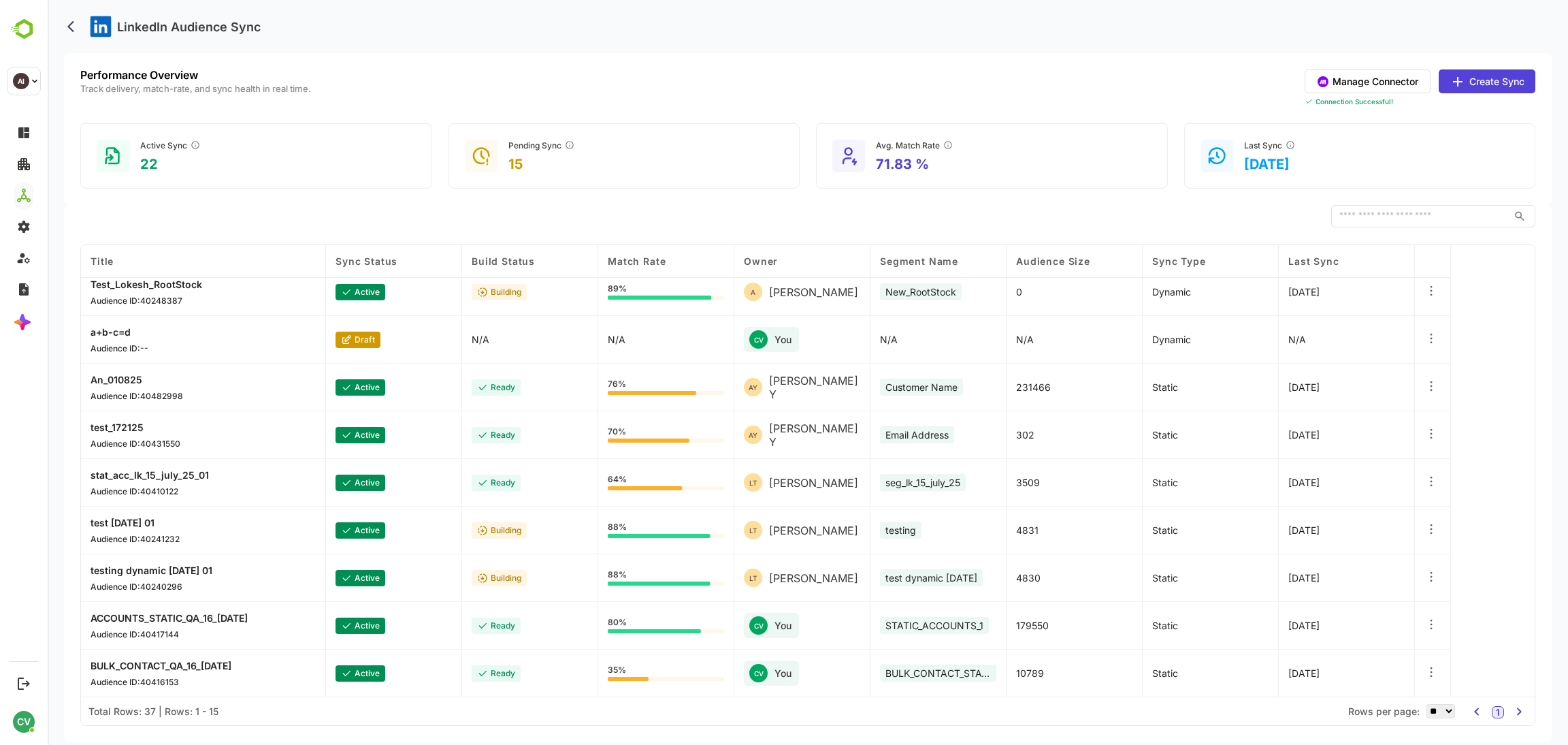
click at [1439, 709] on select "** ** ** *** *** ****" at bounding box center [1441, 711] width 28 height 14
select select "**"
click at [1426, 704] on select "** ** ** *** *** ****" at bounding box center [1441, 711] width 28 height 14
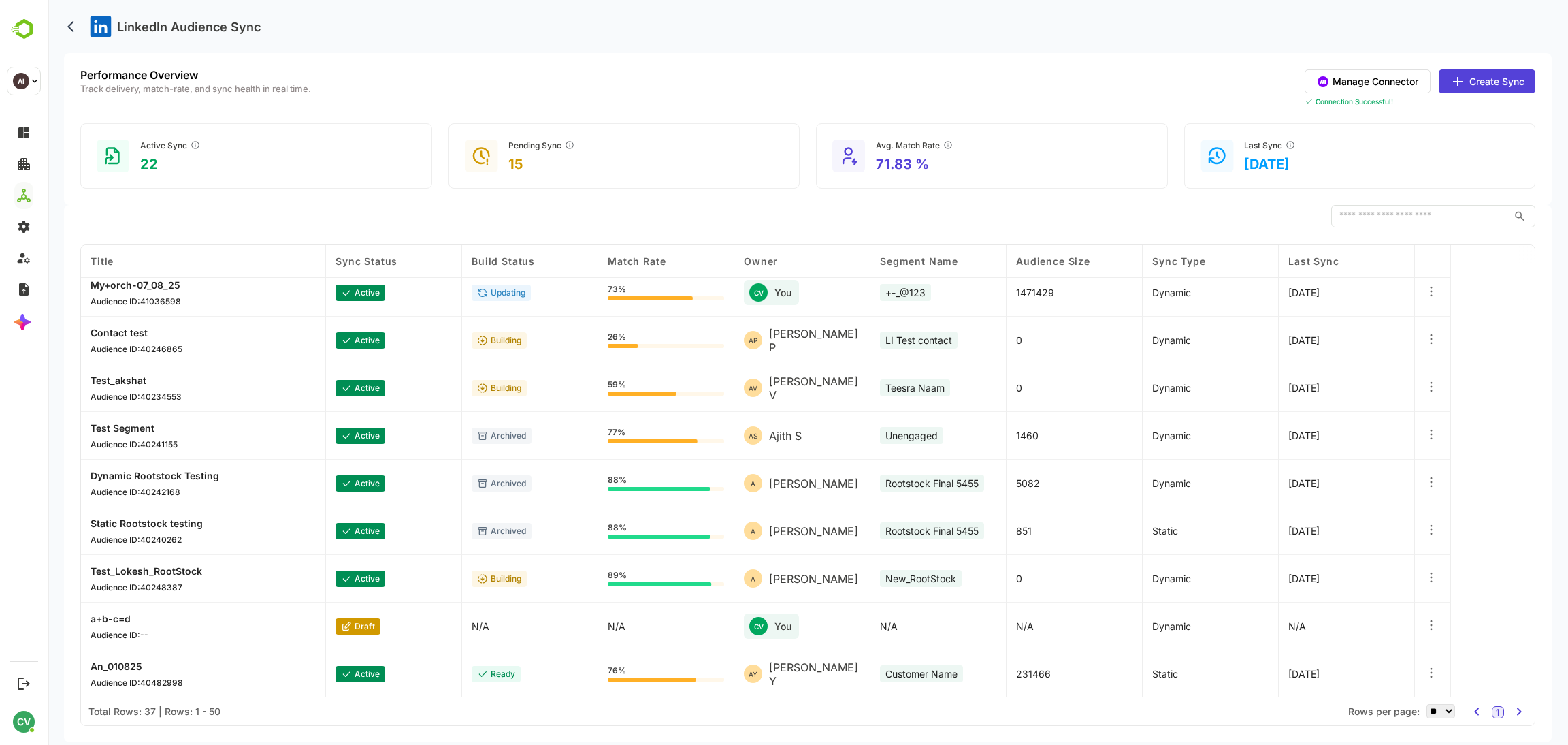
scroll to position [0, 0]
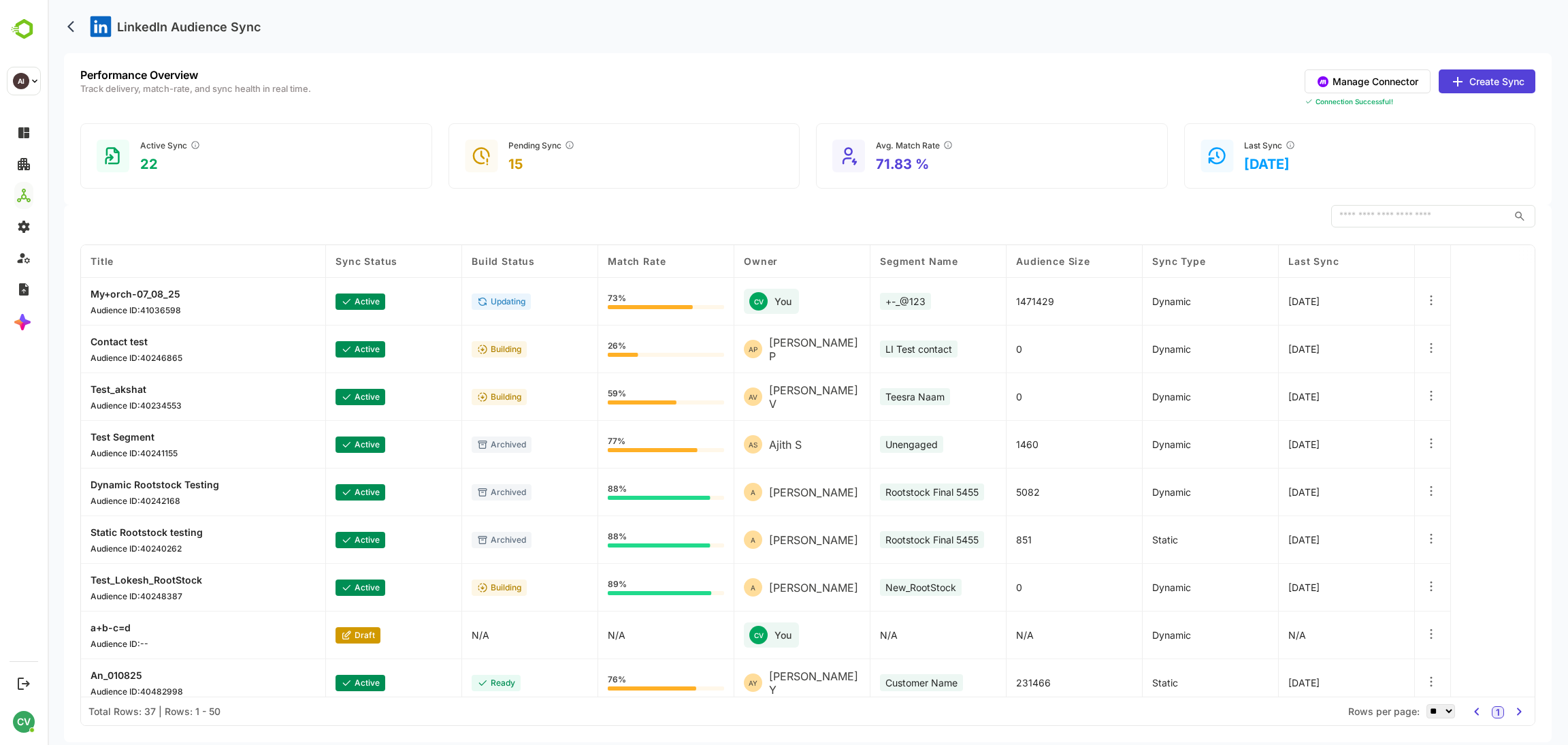
click at [876, 19] on div "LinkedIn Audience Sync" at bounding box center [807, 26] width 1488 height 53
drag, startPoint x: 873, startPoint y: 26, endPoint x: 874, endPoint y: 10, distance: 16.0
click at [874, 10] on div "LinkedIn Audience Sync" at bounding box center [807, 26] width 1488 height 53
drag, startPoint x: 869, startPoint y: 23, endPoint x: 872, endPoint y: 8, distance: 15.3
click at [872, 8] on div "LinkedIn Audience Sync" at bounding box center [807, 26] width 1488 height 53
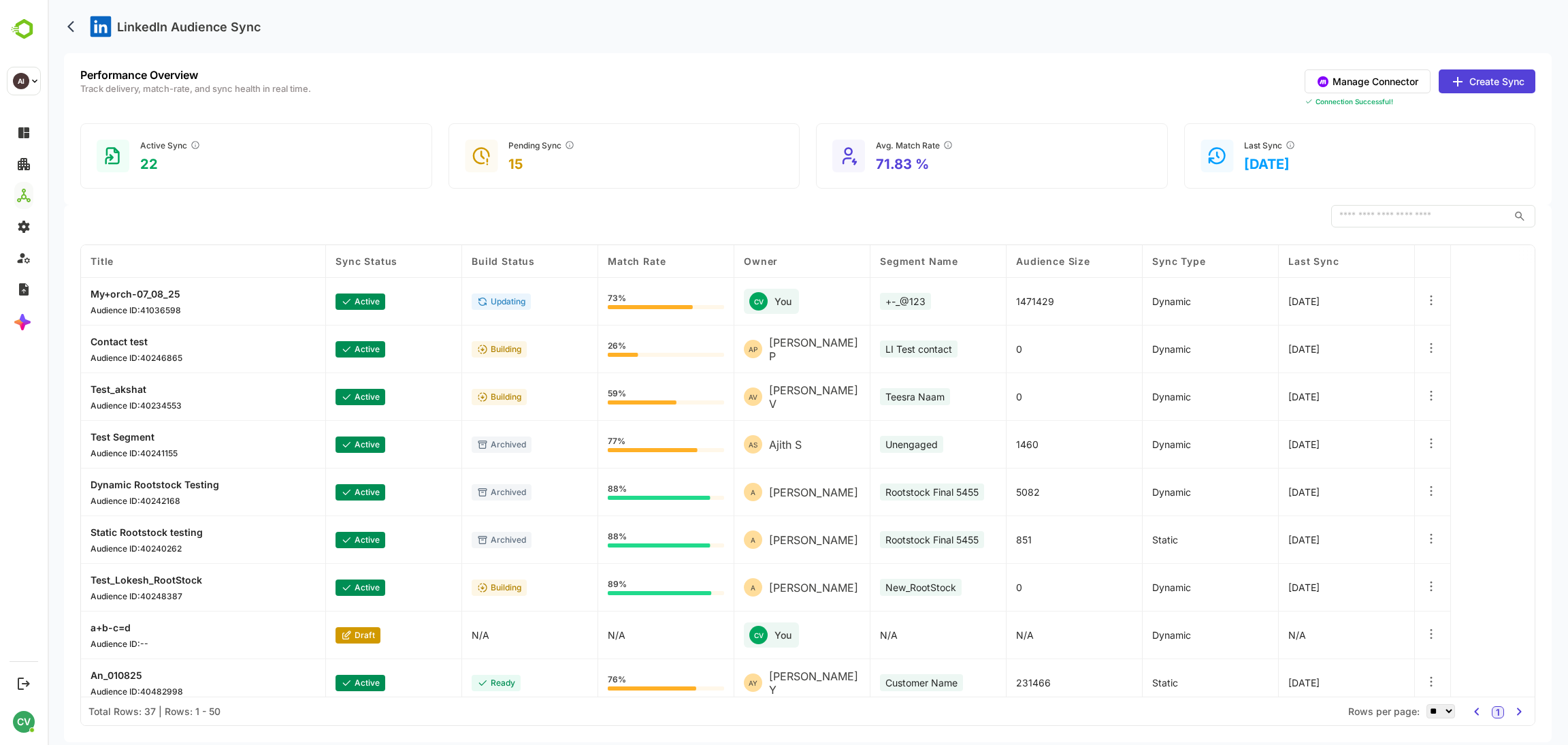
drag, startPoint x: 874, startPoint y: 26, endPoint x: 874, endPoint y: 14, distance: 12.0
click at [874, 14] on div "LinkedIn Audience Sync" at bounding box center [807, 26] width 1488 height 53
drag, startPoint x: 874, startPoint y: 23, endPoint x: 876, endPoint y: 10, distance: 13.2
click at [876, 10] on div "LinkedIn Audience Sync" at bounding box center [807, 26] width 1488 height 53
drag, startPoint x: 878, startPoint y: 26, endPoint x: 880, endPoint y: 14, distance: 12.2
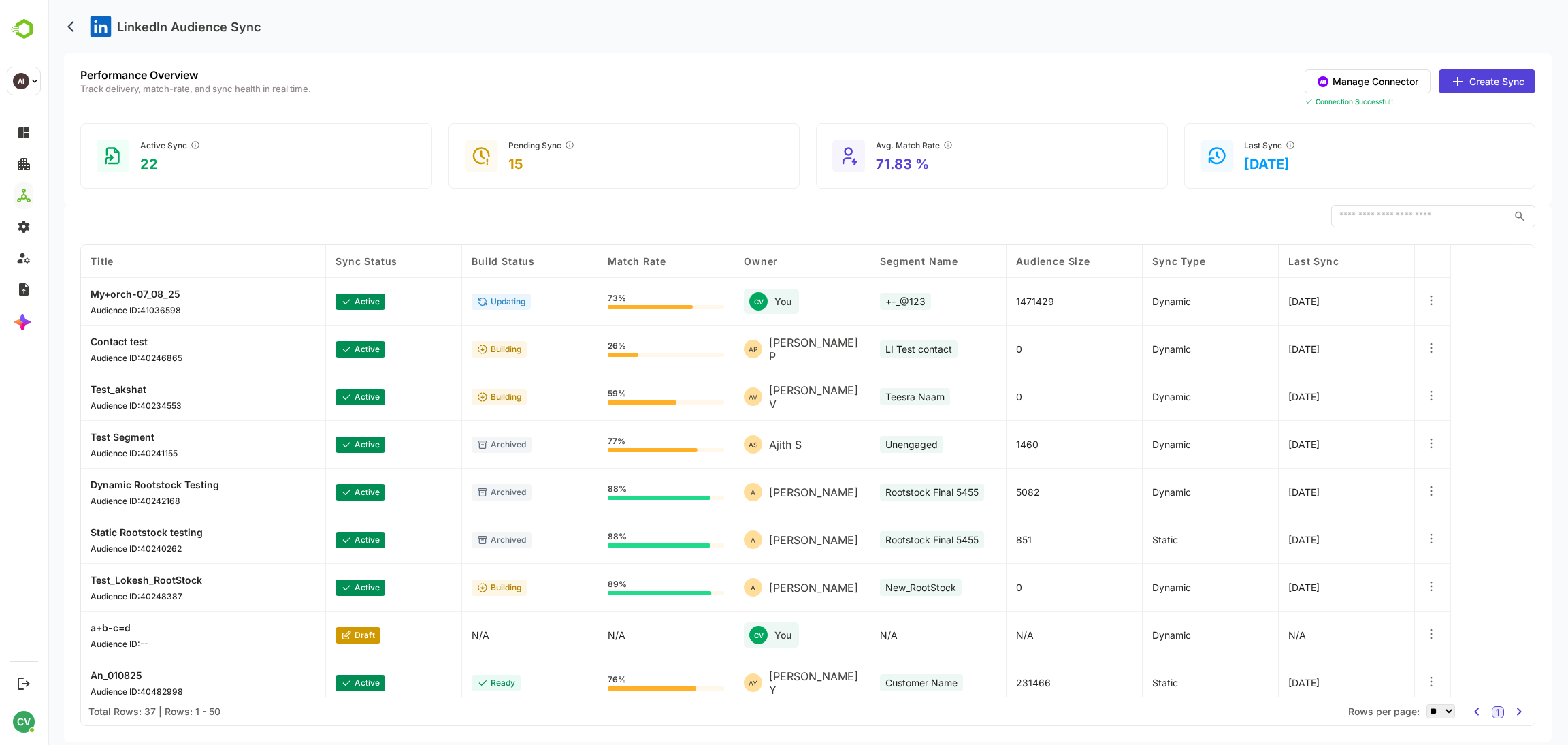
click at [880, 14] on div "LinkedIn Audience Sync" at bounding box center [807, 26] width 1488 height 53
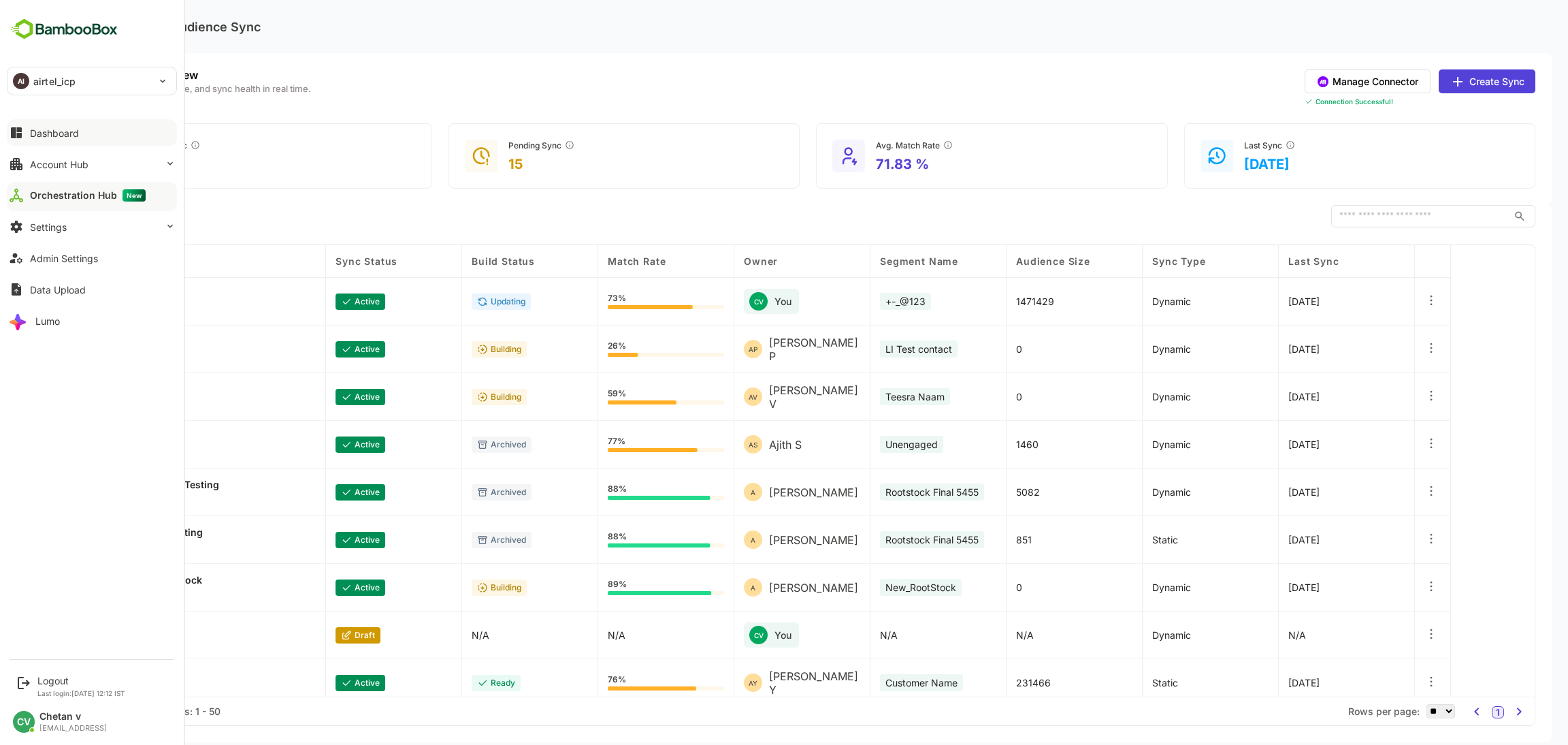
click at [73, 132] on div "Dashboard" at bounding box center [54, 133] width 49 height 11
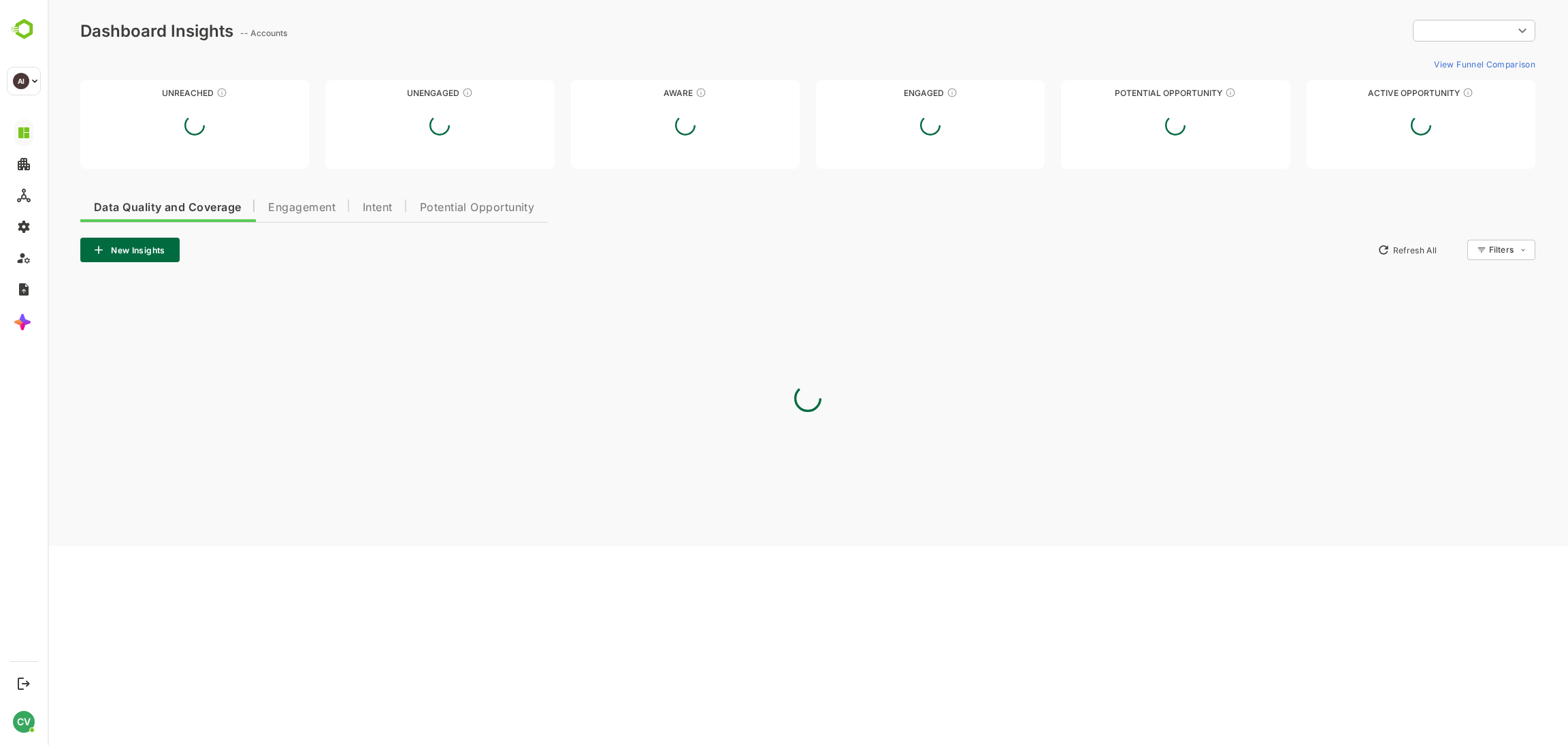
type input "*******"
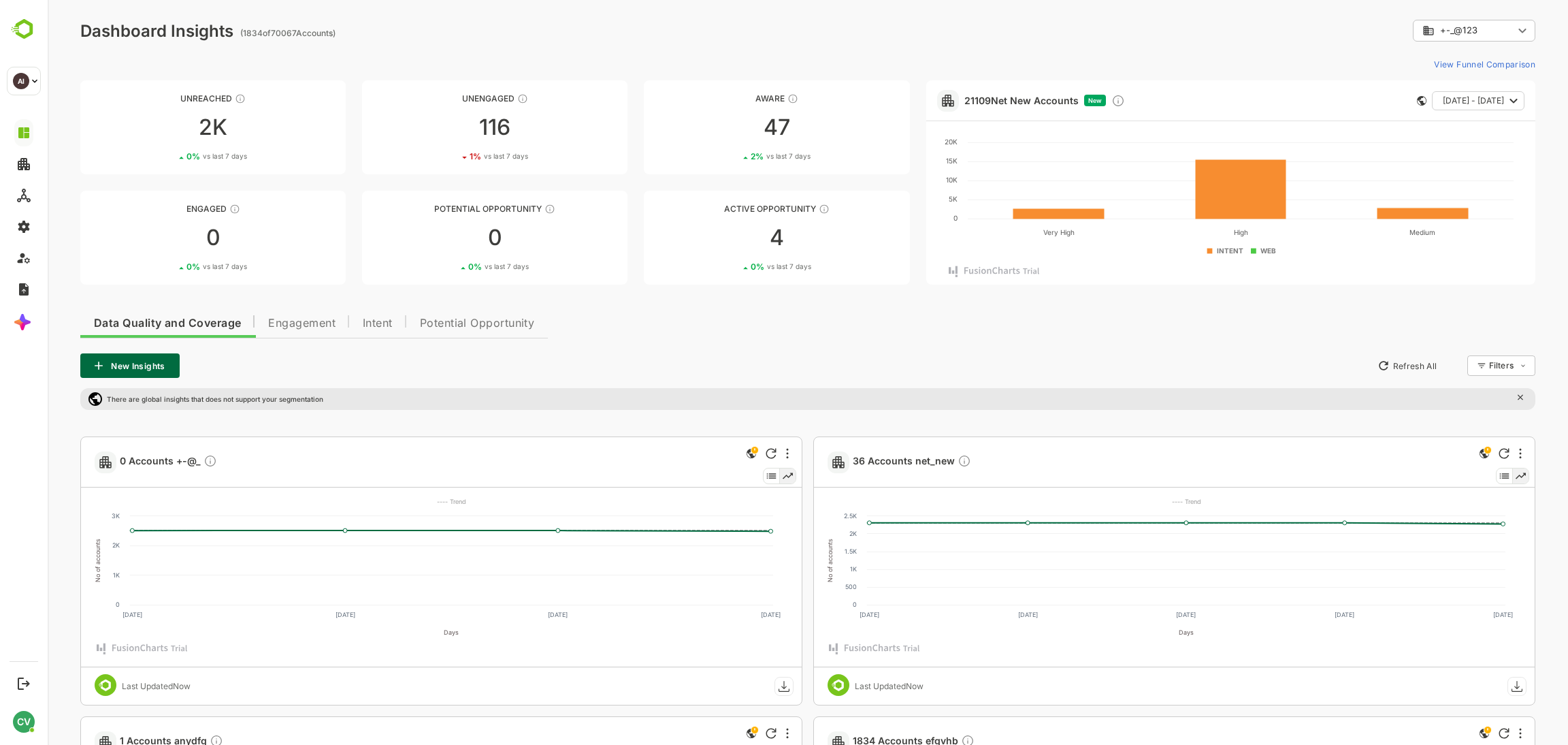
click at [1465, 97] on span "12 May, 25 - 12 Aug, 25" at bounding box center [1473, 100] width 61 height 18
click at [1313, 96] on div "**********" at bounding box center [1231, 100] width 609 height 41
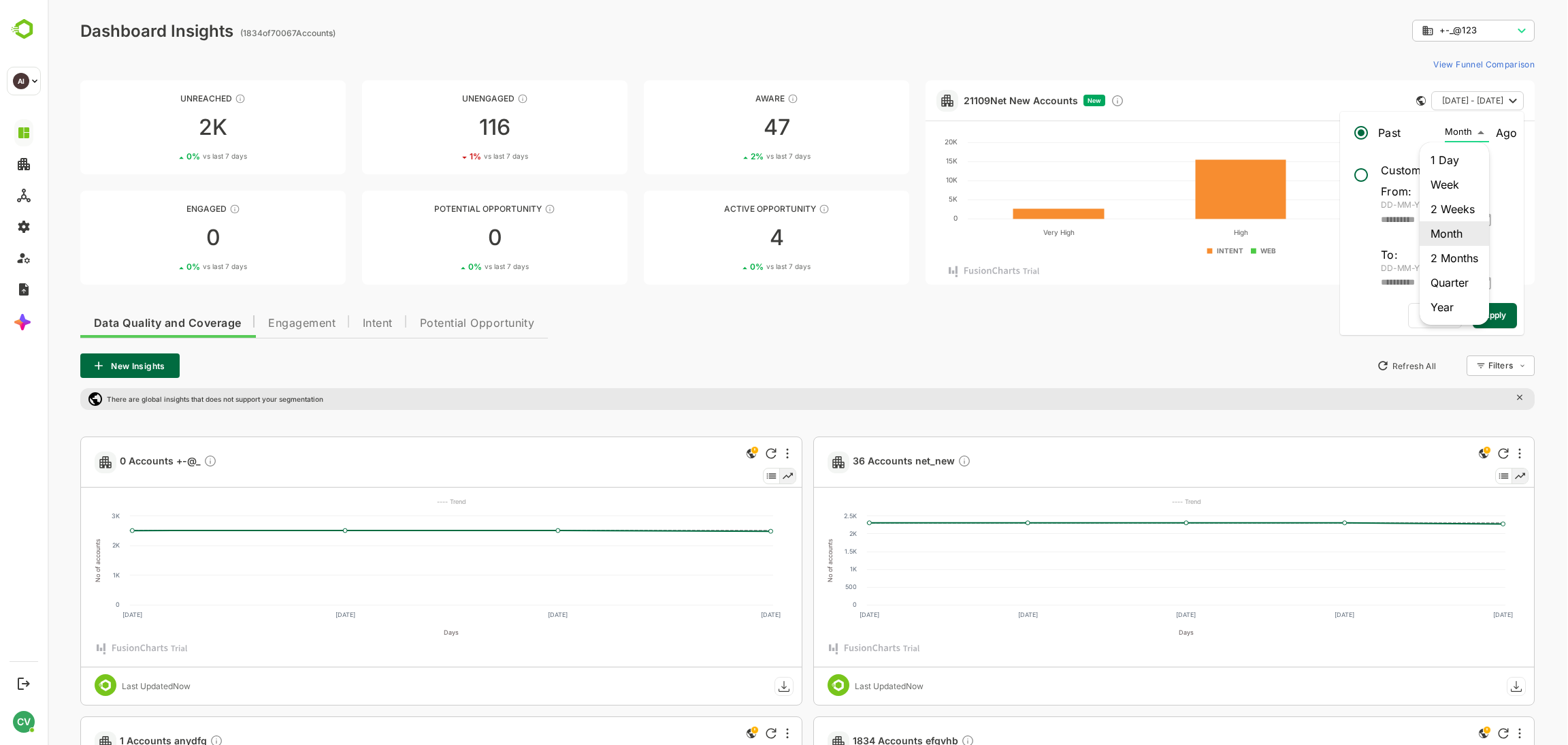
click at [1446, 277] on li "Quarter" at bounding box center [1455, 282] width 70 height 24
type input "*******"
click at [1490, 312] on span "Apply" at bounding box center [1496, 315] width 23 height 18
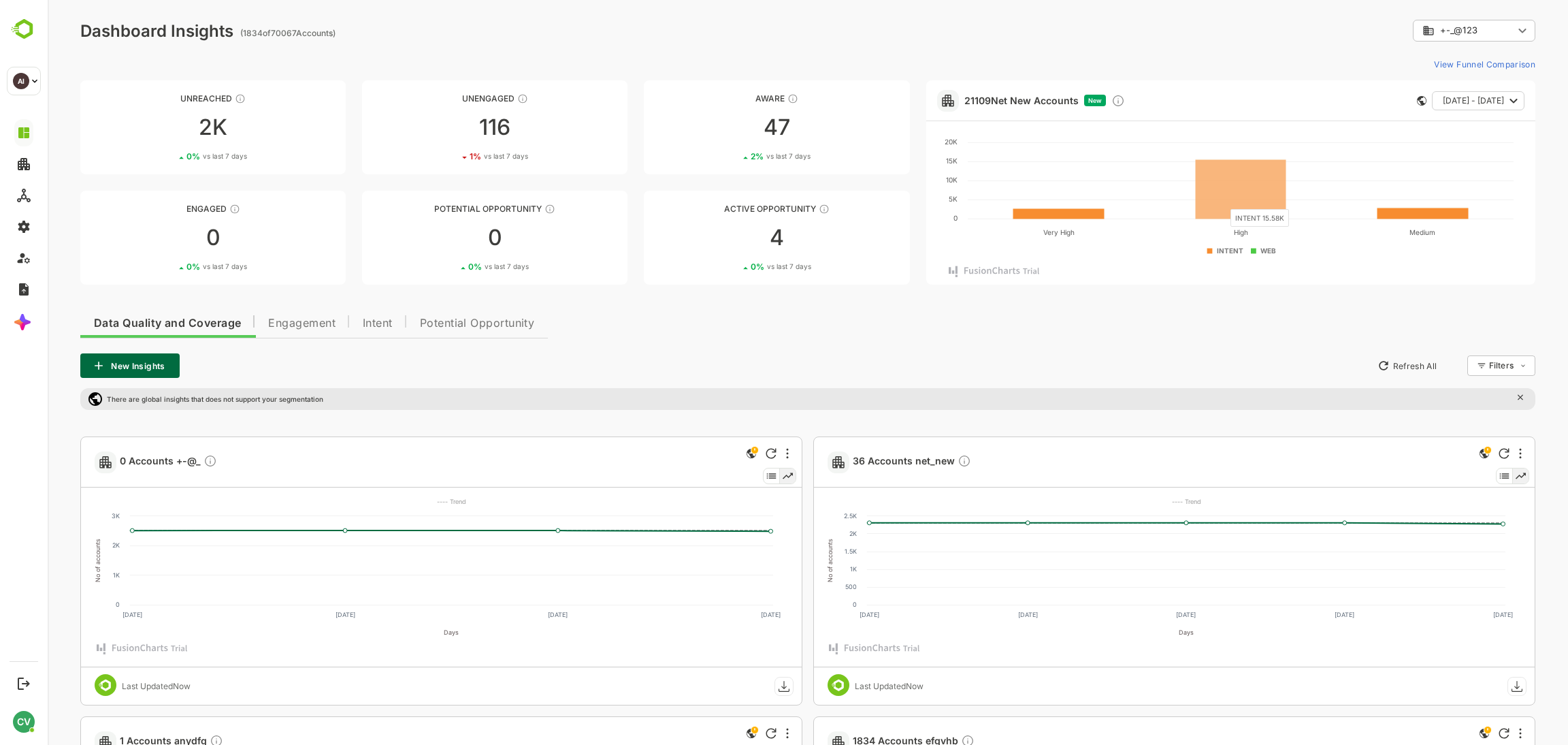
click at [1223, 201] on rect at bounding box center [1241, 189] width 90 height 59
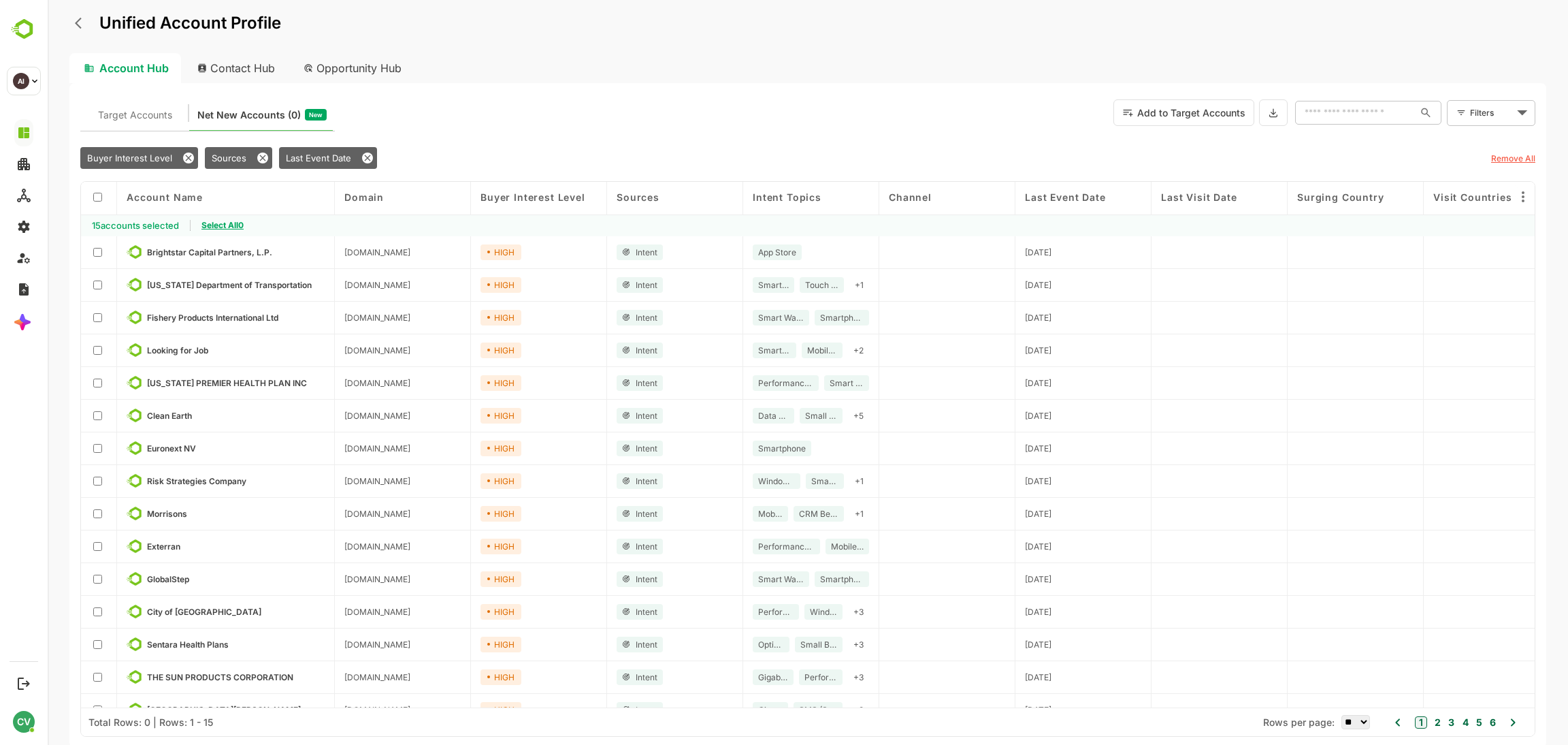
click at [223, 227] on span "Select All 0" at bounding box center [222, 225] width 42 height 10
drag, startPoint x: 1193, startPoint y: 128, endPoint x: 1197, endPoint y: 108, distance: 20.4
click at [1193, 127] on div "Target Accounts Net New Accounts ( 0 ) New Add to Target Accounts ​ Filters ​" at bounding box center [807, 112] width 1455 height 37
click at [1197, 107] on button "Add to Target Accounts" at bounding box center [1184, 112] width 141 height 26
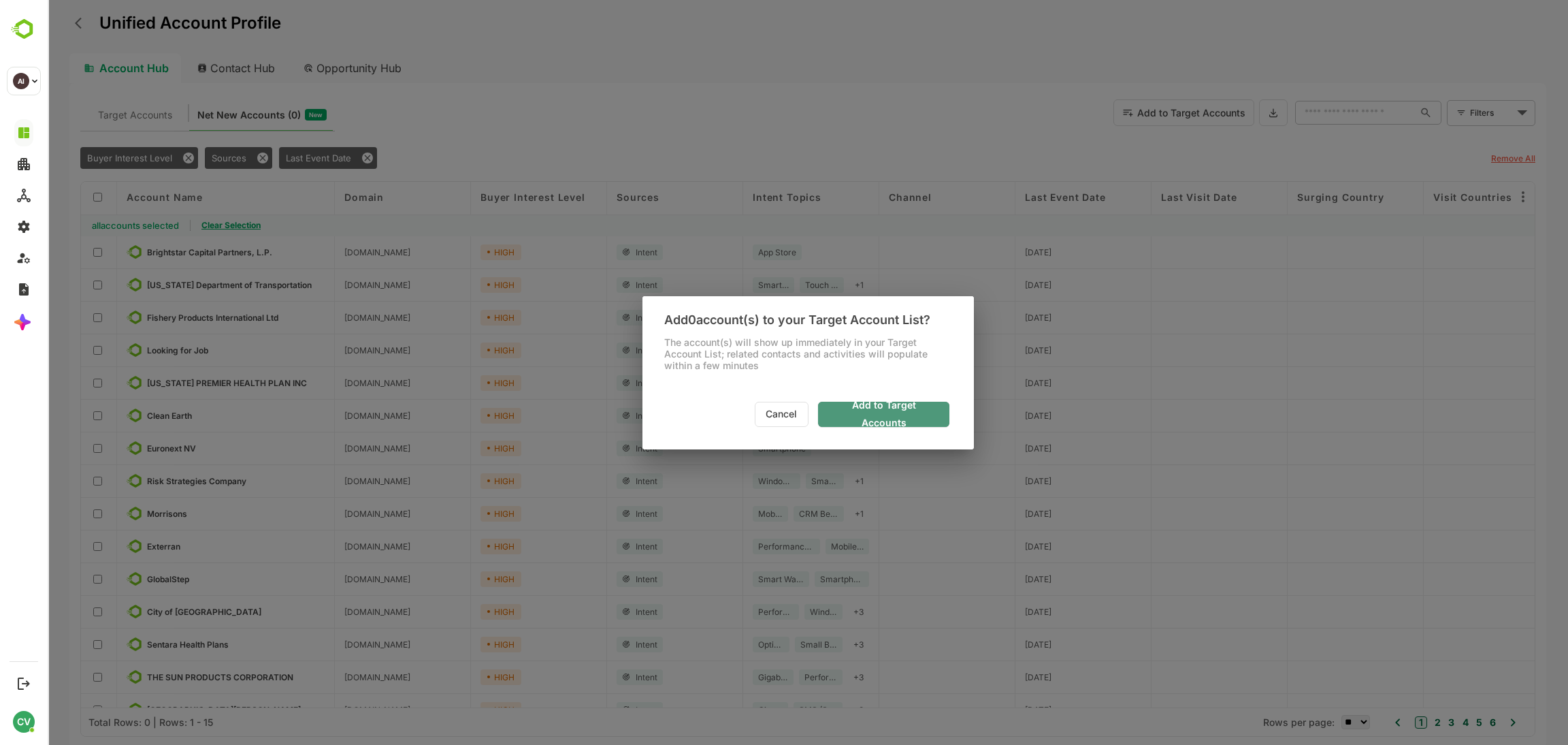
click at [873, 426] on button "Add to Target Accounts" at bounding box center [884, 413] width 132 height 25
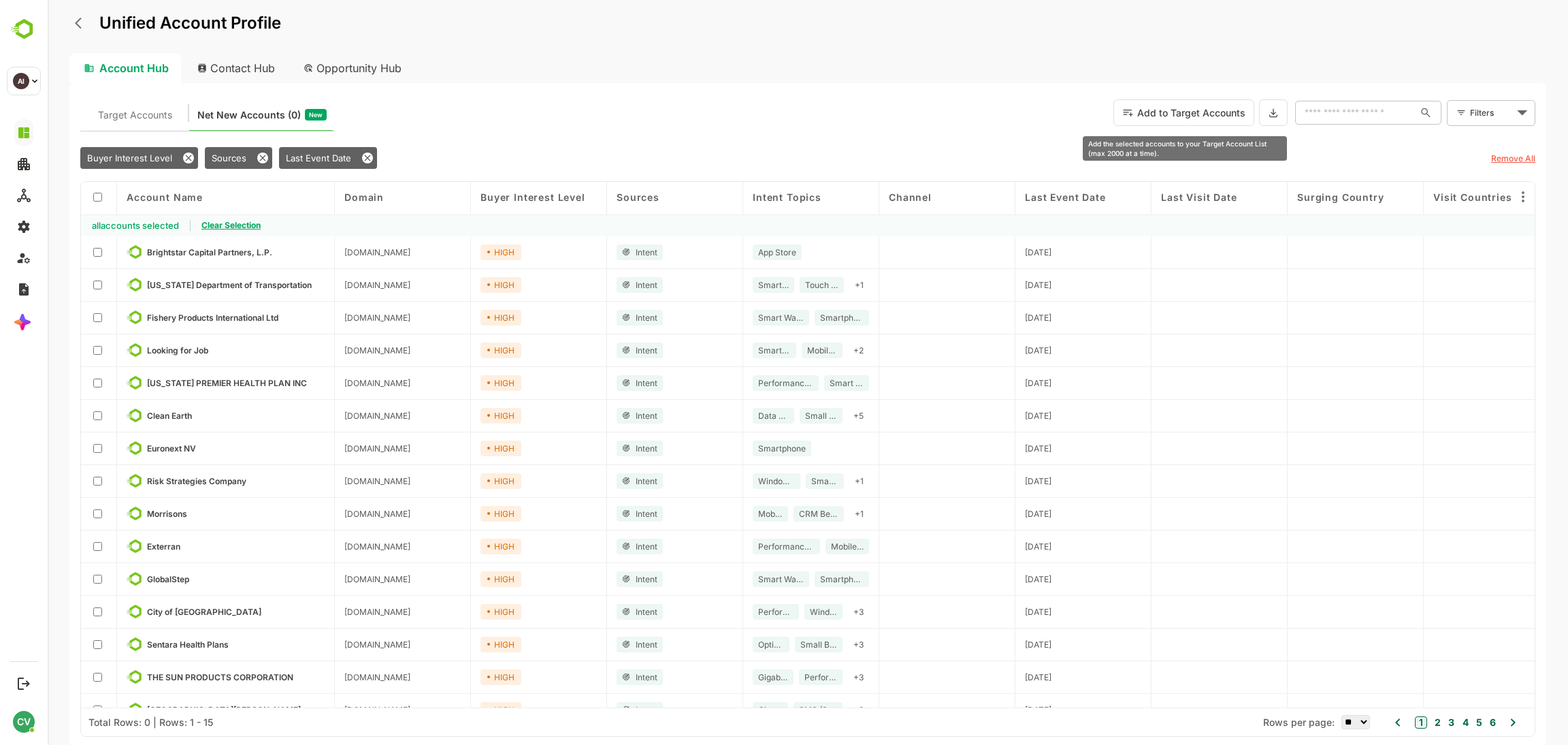
click at [1173, 118] on button "Add to Target Accounts" at bounding box center [1184, 112] width 141 height 26
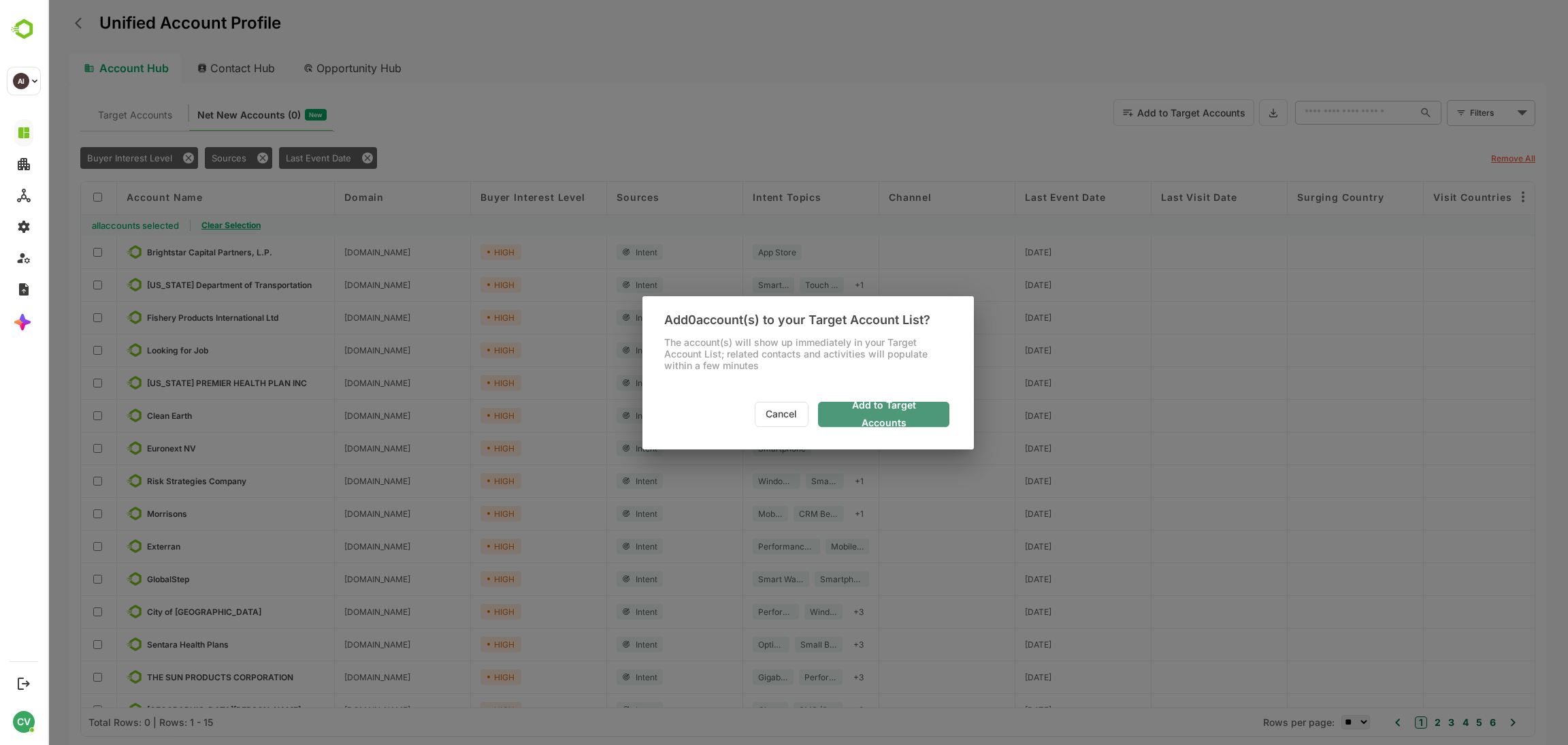
click at [852, 415] on span "Add to Target Accounts" at bounding box center [884, 414] width 110 height 36
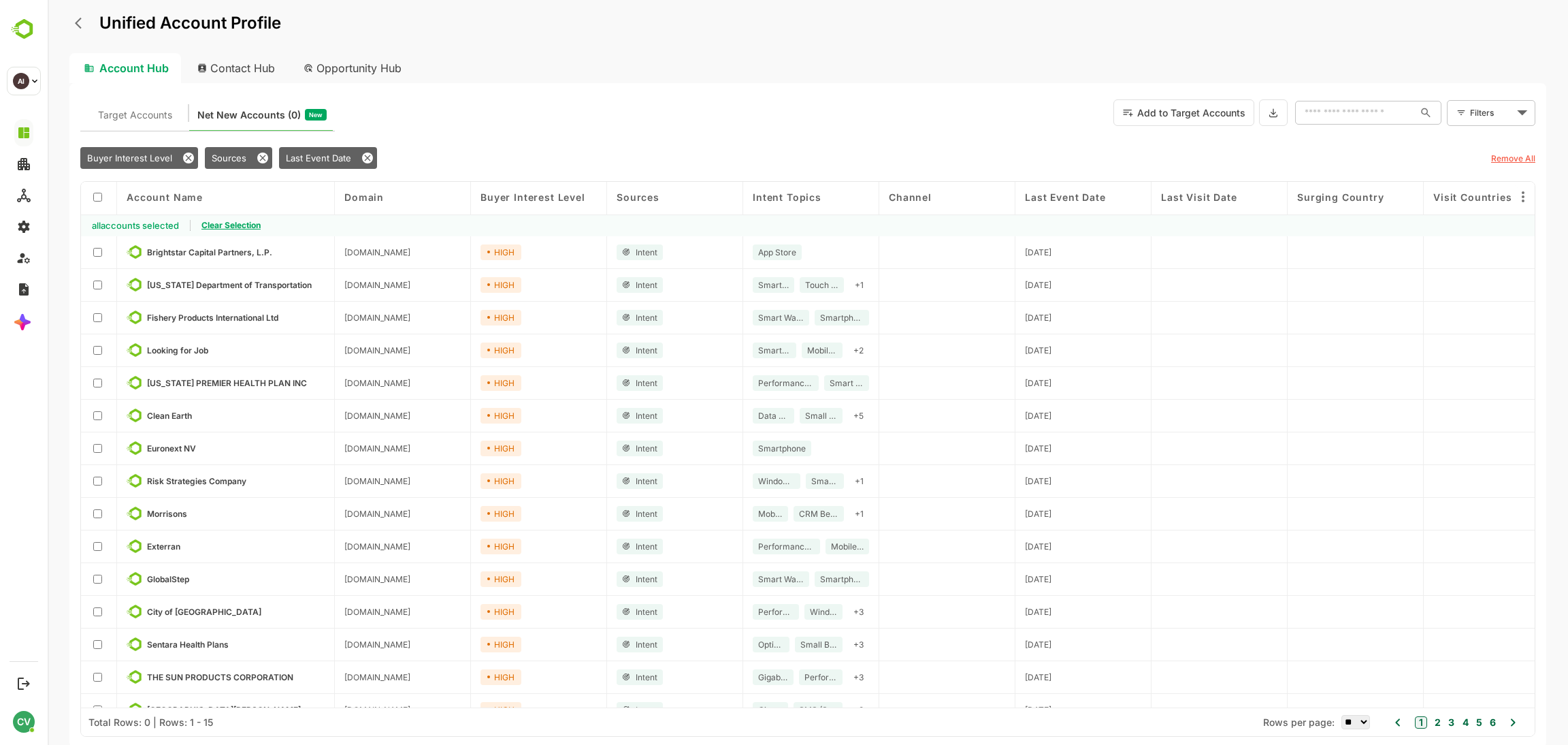
drag, startPoint x: 615, startPoint y: 37, endPoint x: 617, endPoint y: 22, distance: 15.1
click at [617, 22] on div "Unified Account Profile" at bounding box center [808, 31] width 1477 height 42
click at [613, 22] on div "Unified Account Profile" at bounding box center [808, 31] width 1477 height 42
click at [611, 21] on div "Unified Account Profile" at bounding box center [808, 31] width 1477 height 42
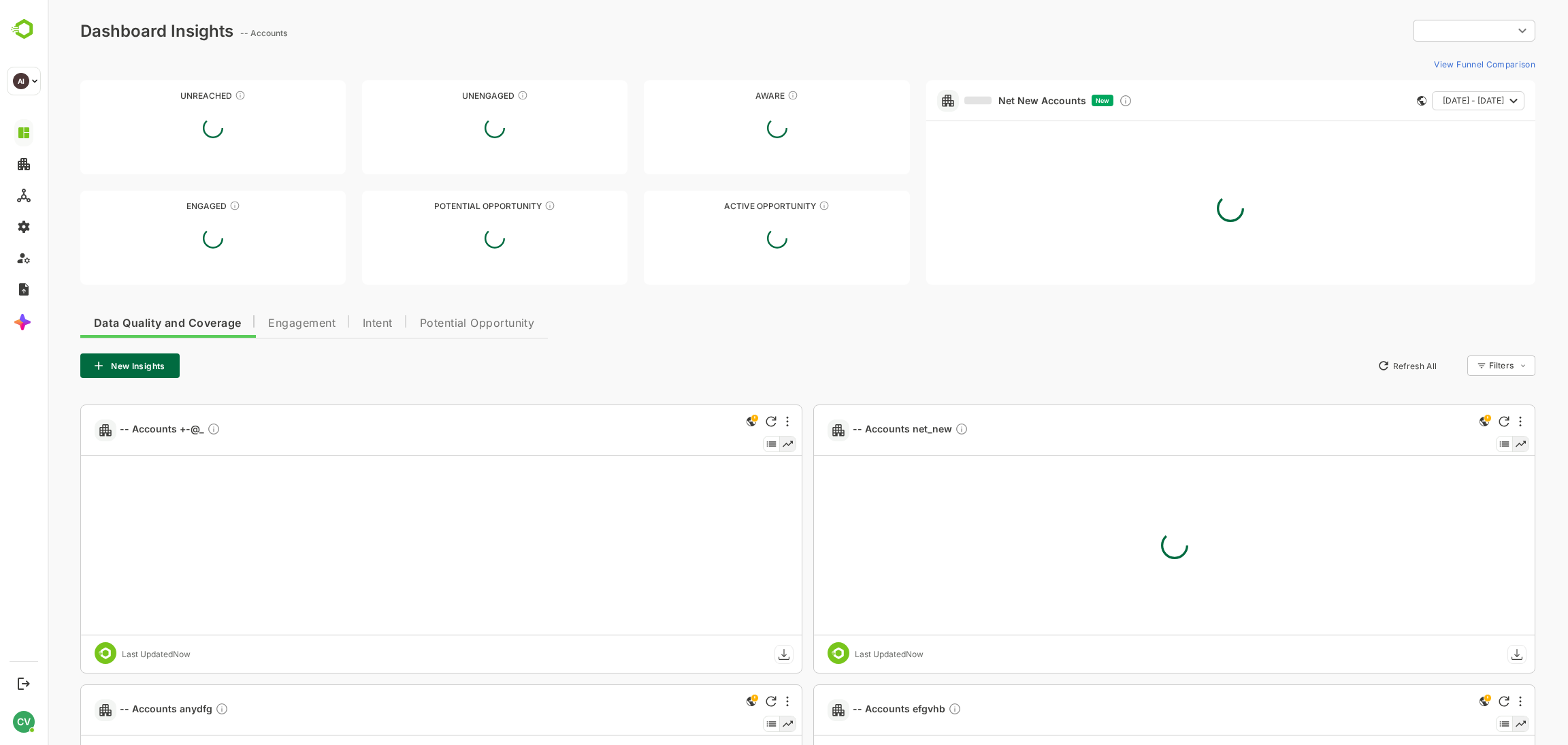
type input "*******"
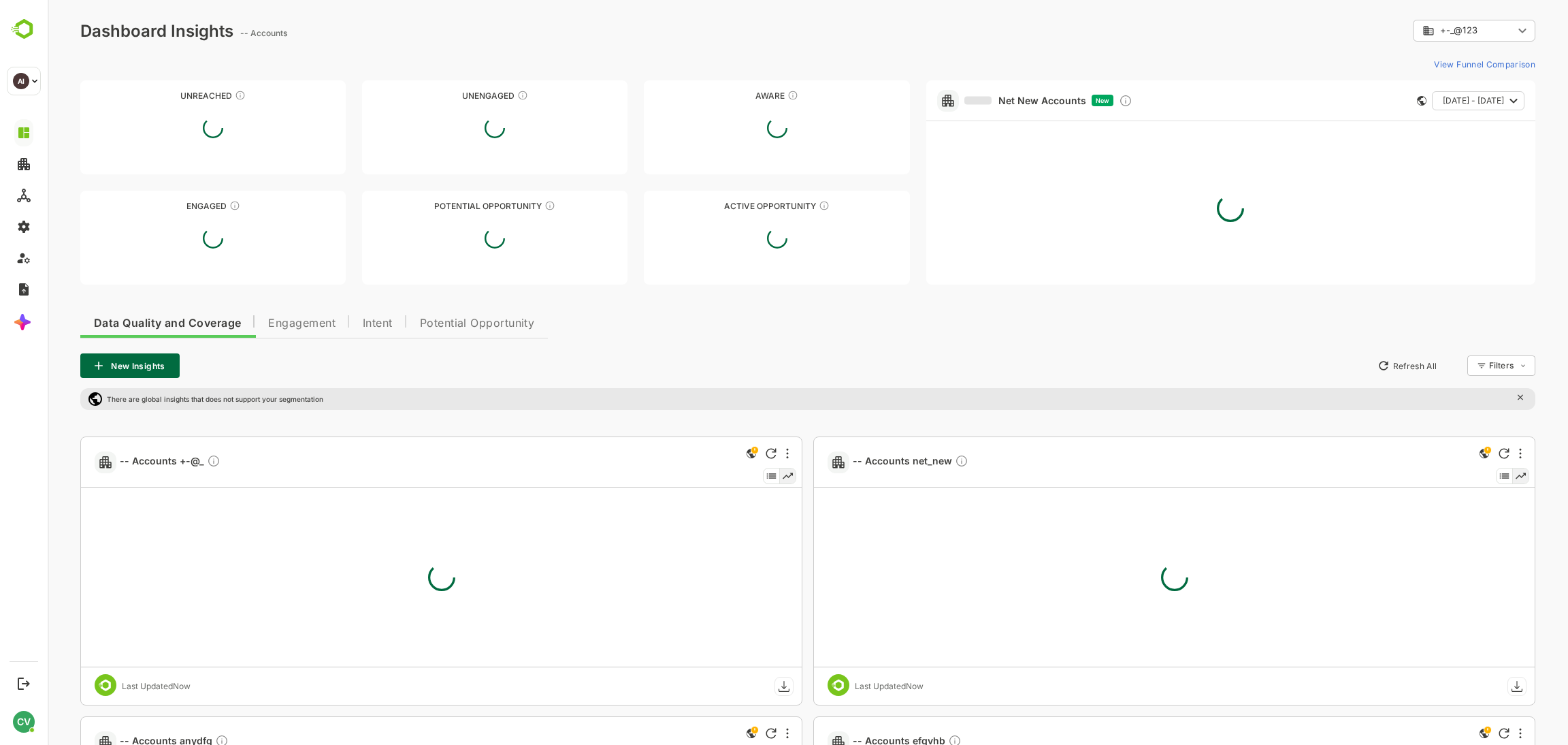
click at [1060, 92] on div "Net New Accounts New [DATE] - [DATE]" at bounding box center [1231, 100] width 609 height 41
click at [1056, 100] on link "Net New Accounts" at bounding box center [1025, 100] width 122 height 12
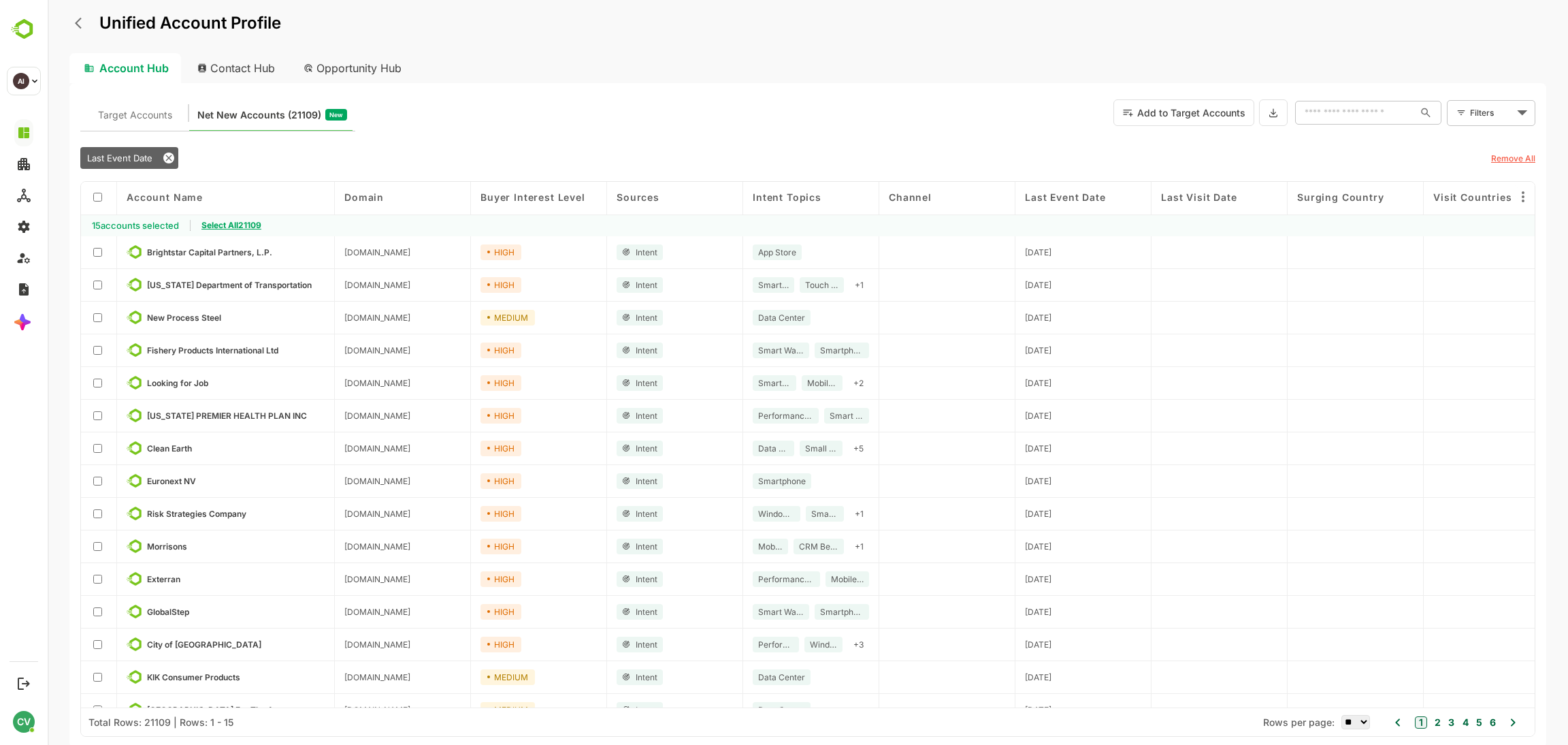
click at [247, 228] on span "Select All 21109" at bounding box center [231, 225] width 60 height 10
click at [1193, 114] on button "Add to Target Accounts" at bounding box center [1184, 112] width 141 height 26
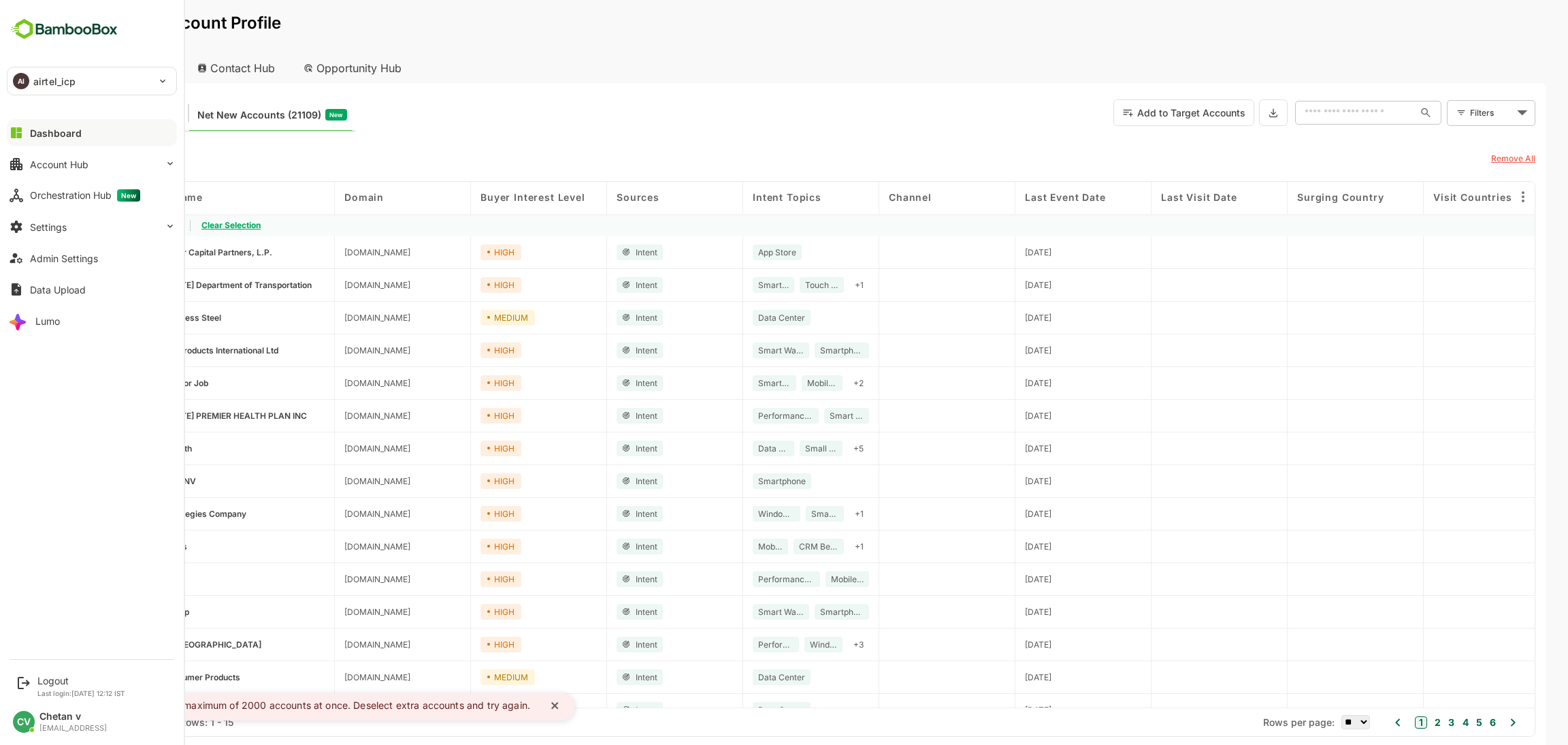
click at [67, 134] on div "Dashboard" at bounding box center [55, 133] width 52 height 11
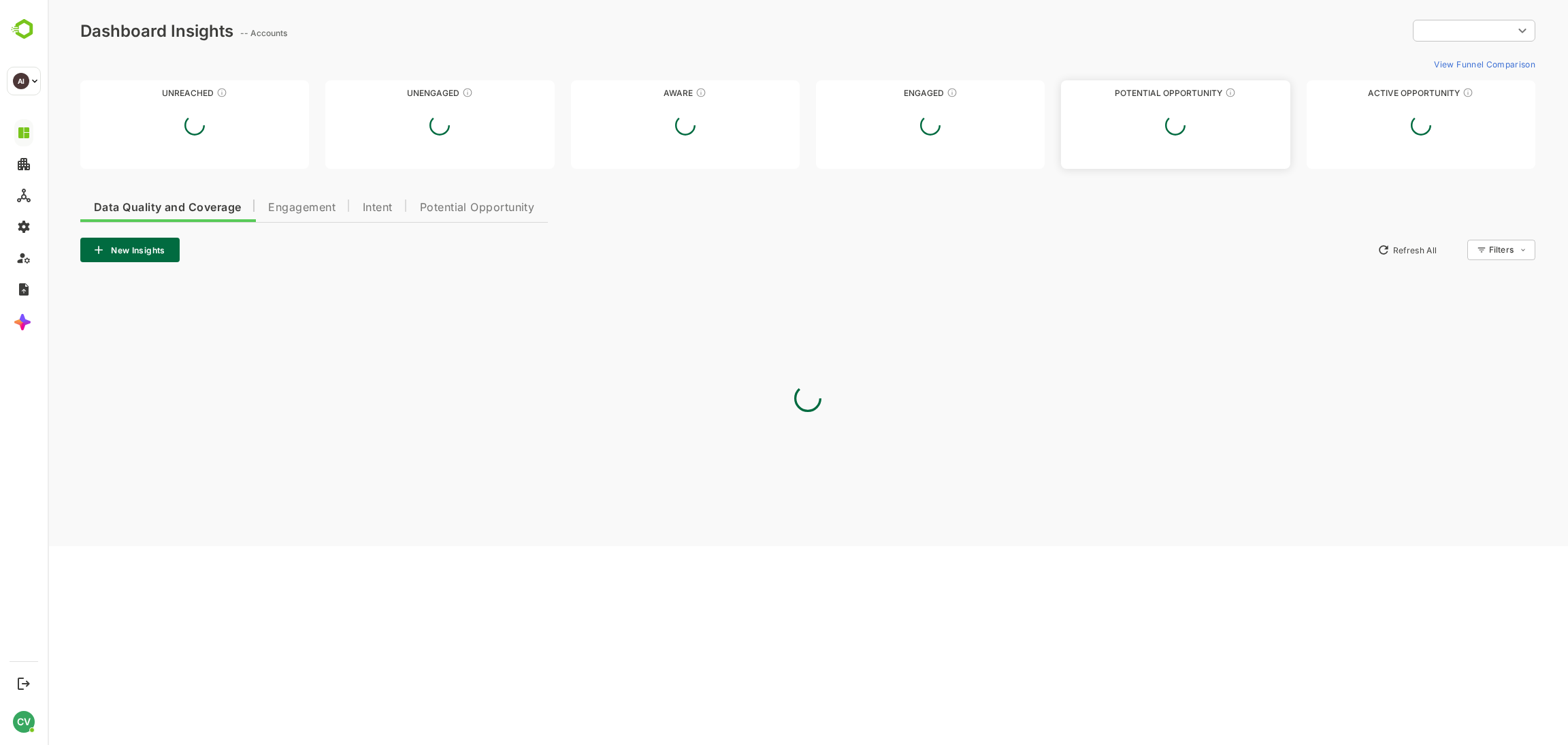
type input "*******"
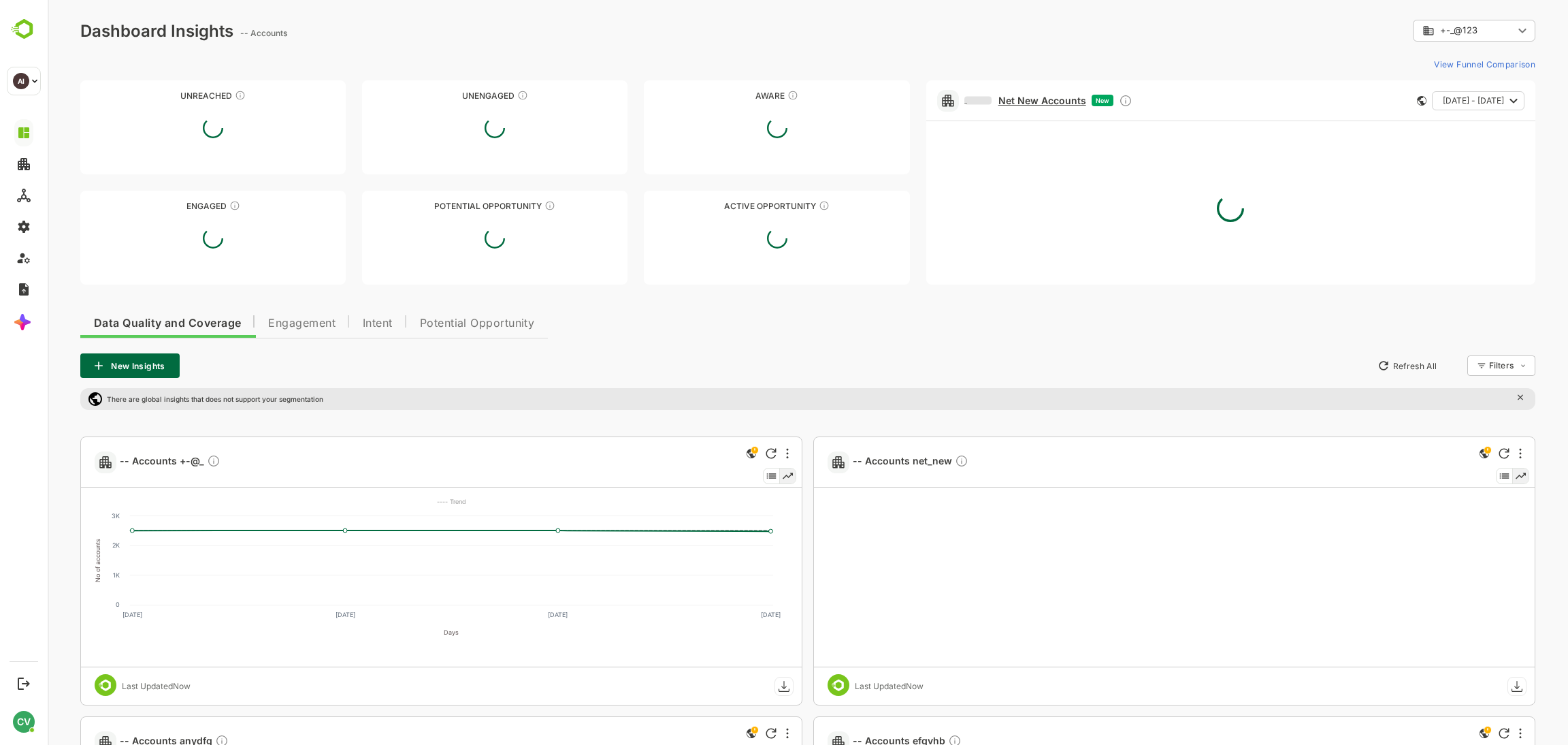
click at [1049, 105] on link "Net New Accounts" at bounding box center [1025, 100] width 122 height 12
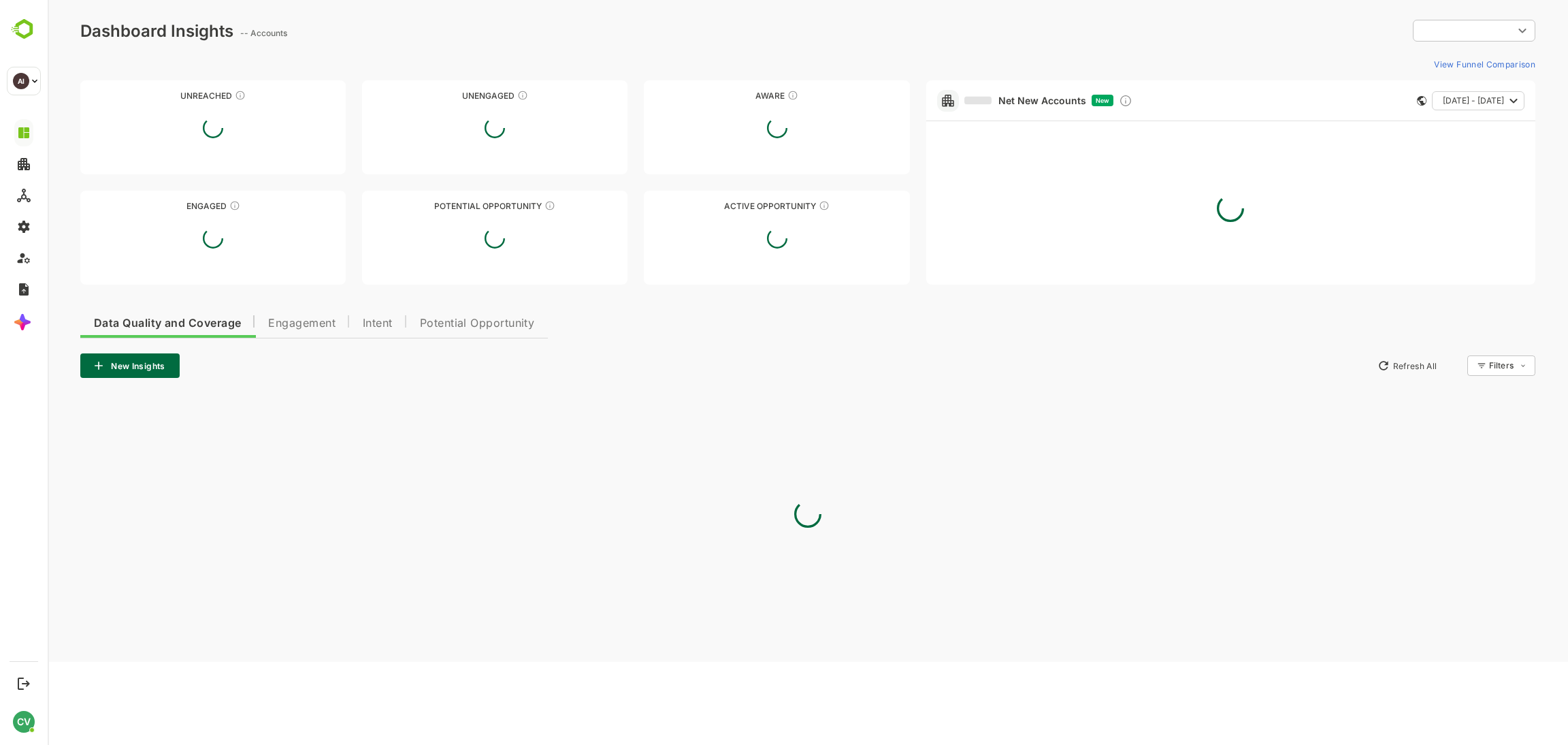
type input "*******"
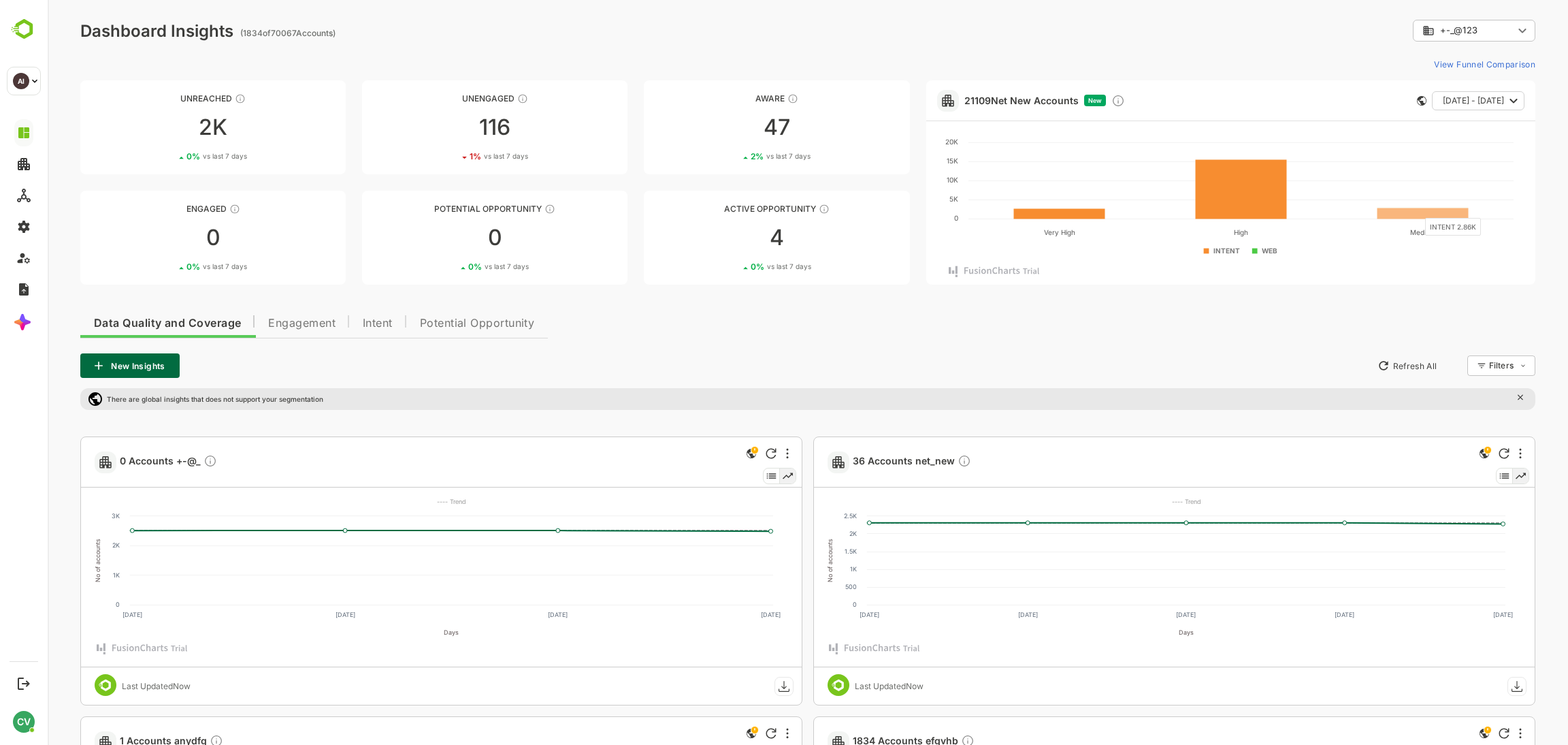
click at [1418, 211] on rect at bounding box center [1423, 213] width 91 height 11
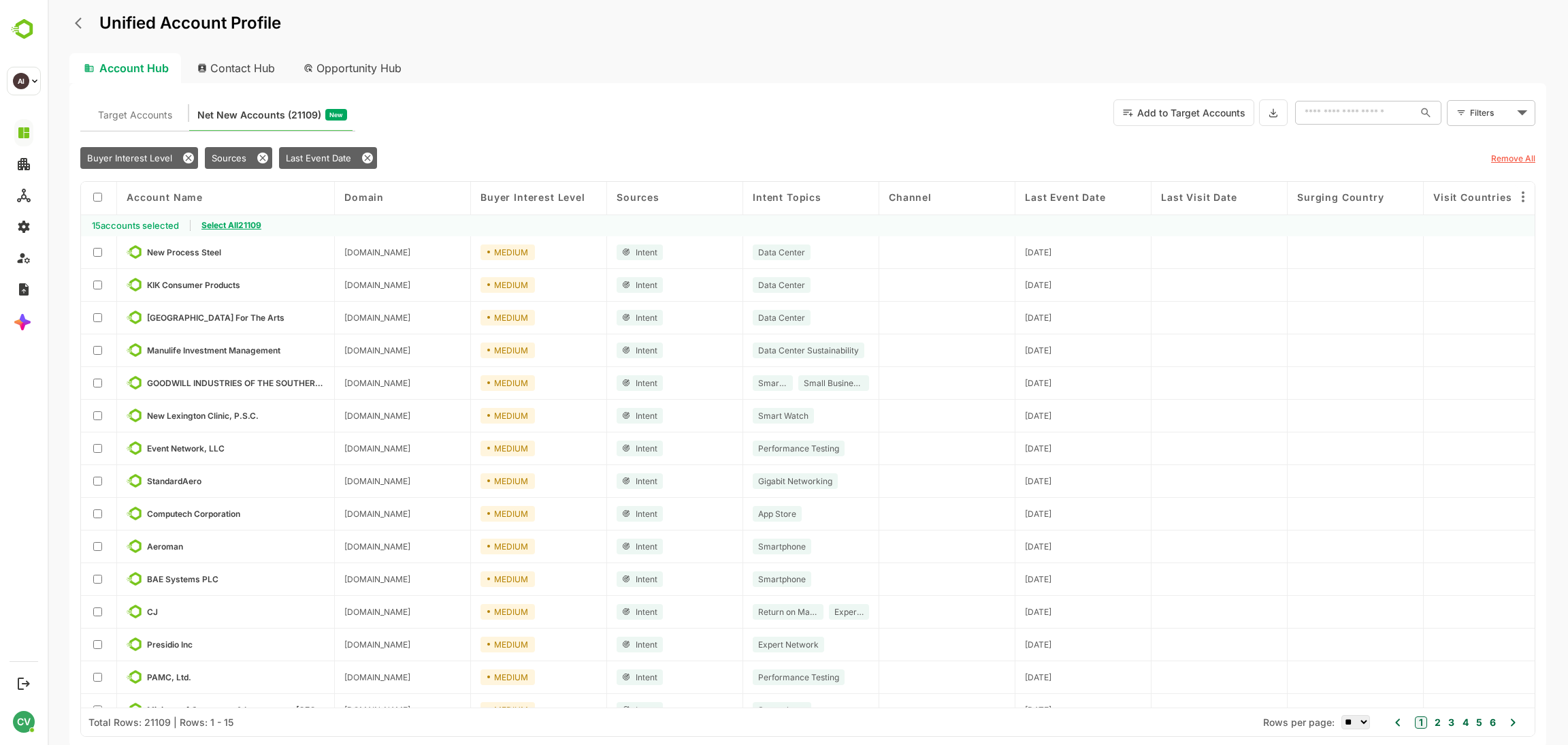
click at [233, 224] on span "Select All 21109" at bounding box center [231, 225] width 60 height 10
click at [1202, 106] on button "Add to Target Accounts" at bounding box center [1184, 112] width 141 height 26
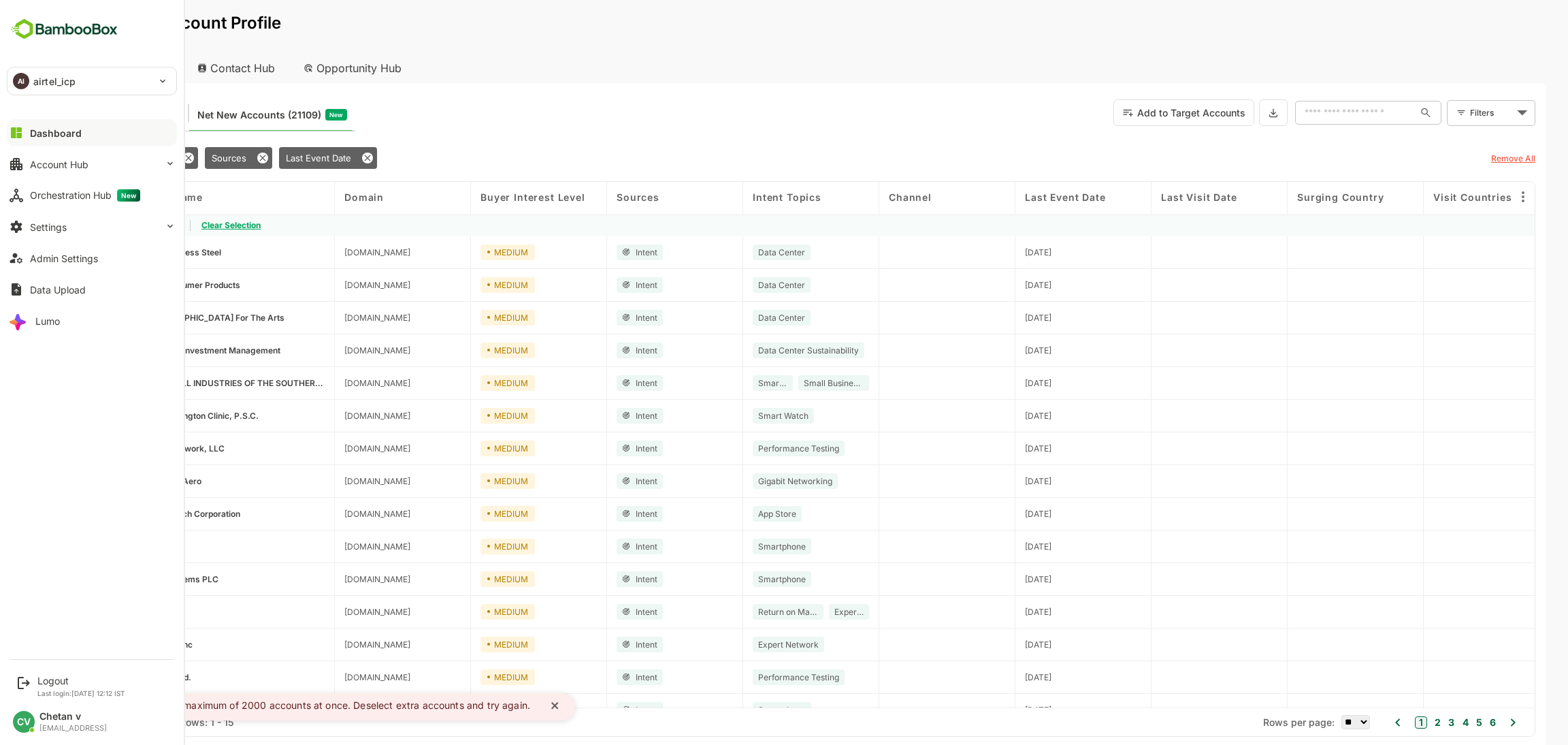
click at [51, 132] on div "Dashboard" at bounding box center [55, 133] width 52 height 11
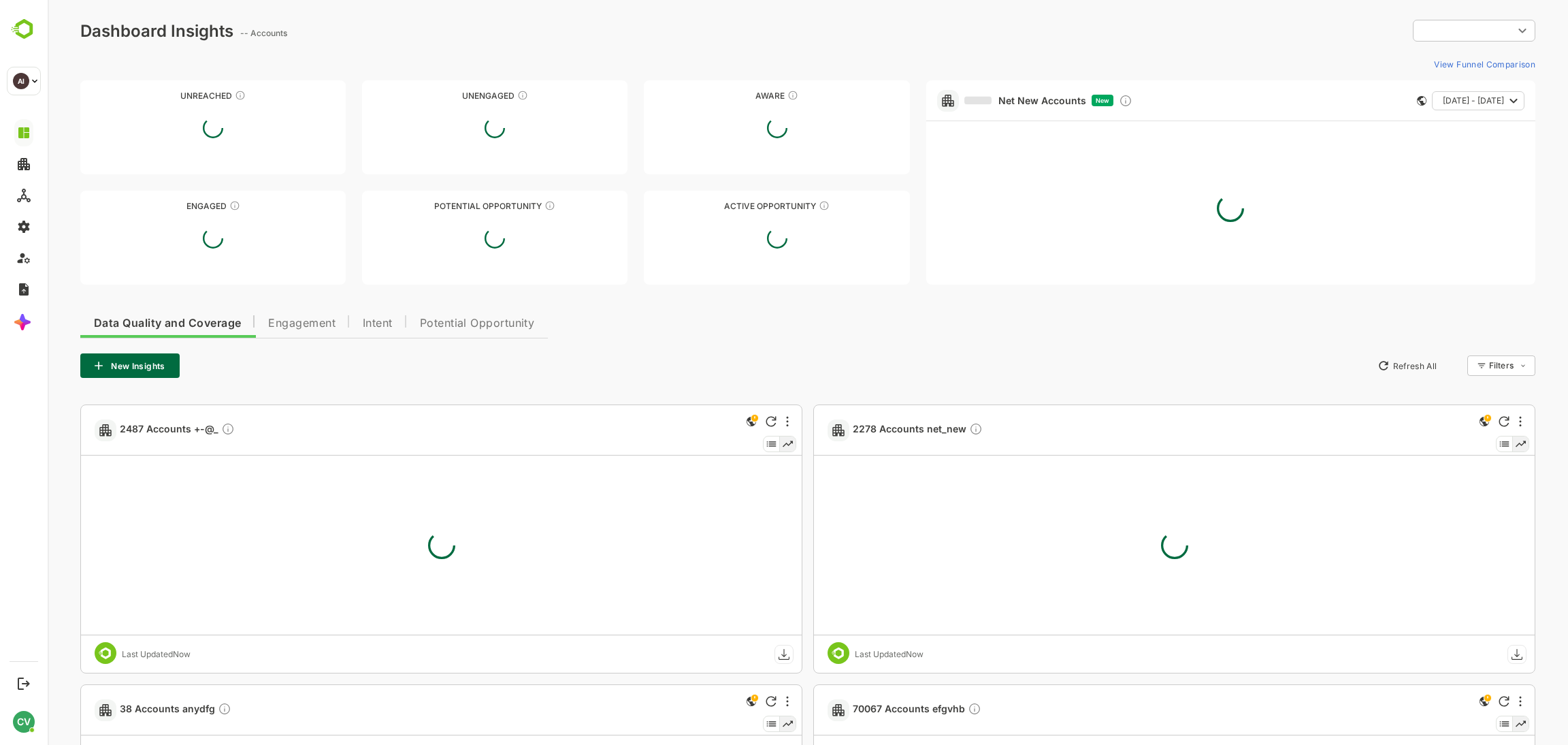
type input "*******"
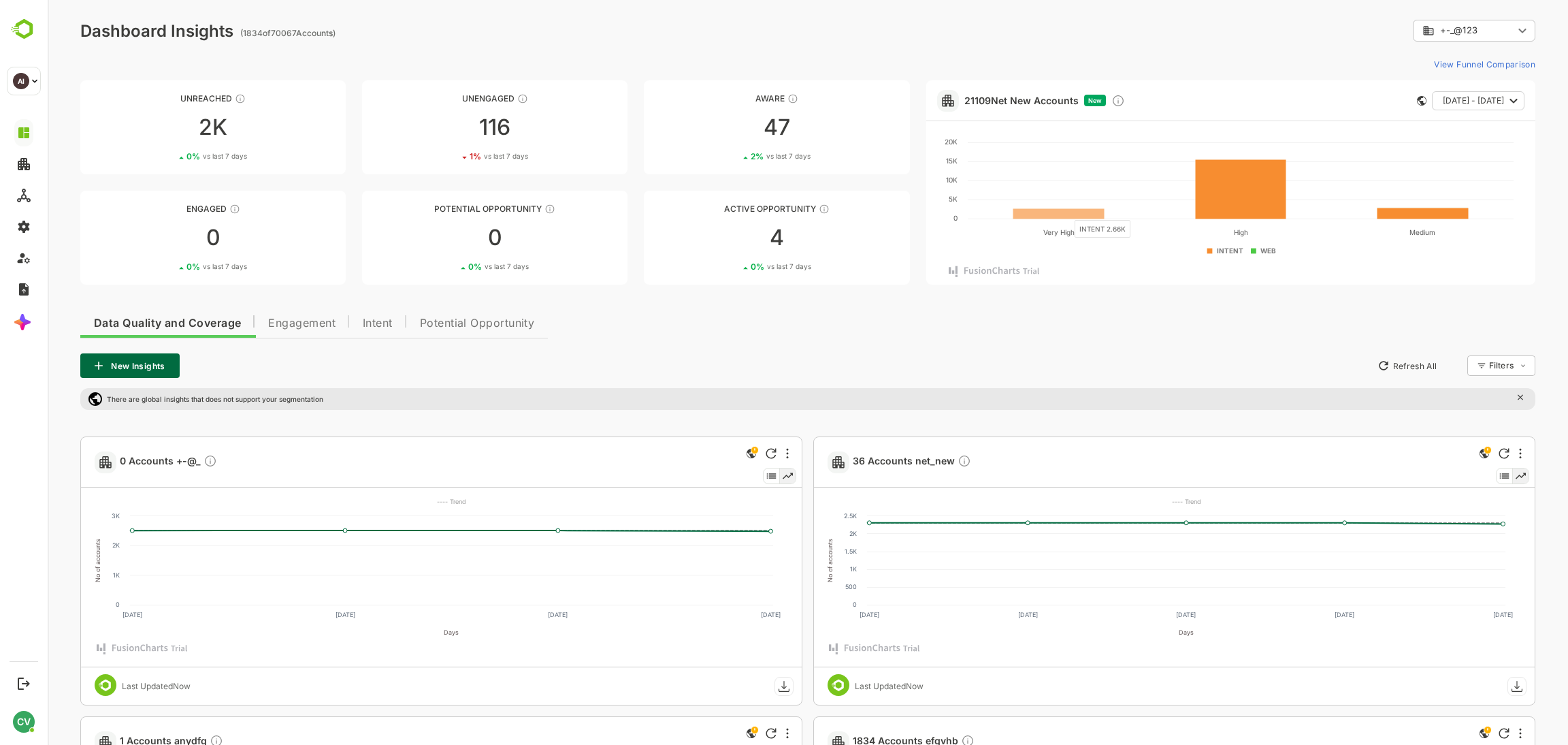
click at [1066, 213] on rect at bounding box center [1059, 213] width 91 height 10
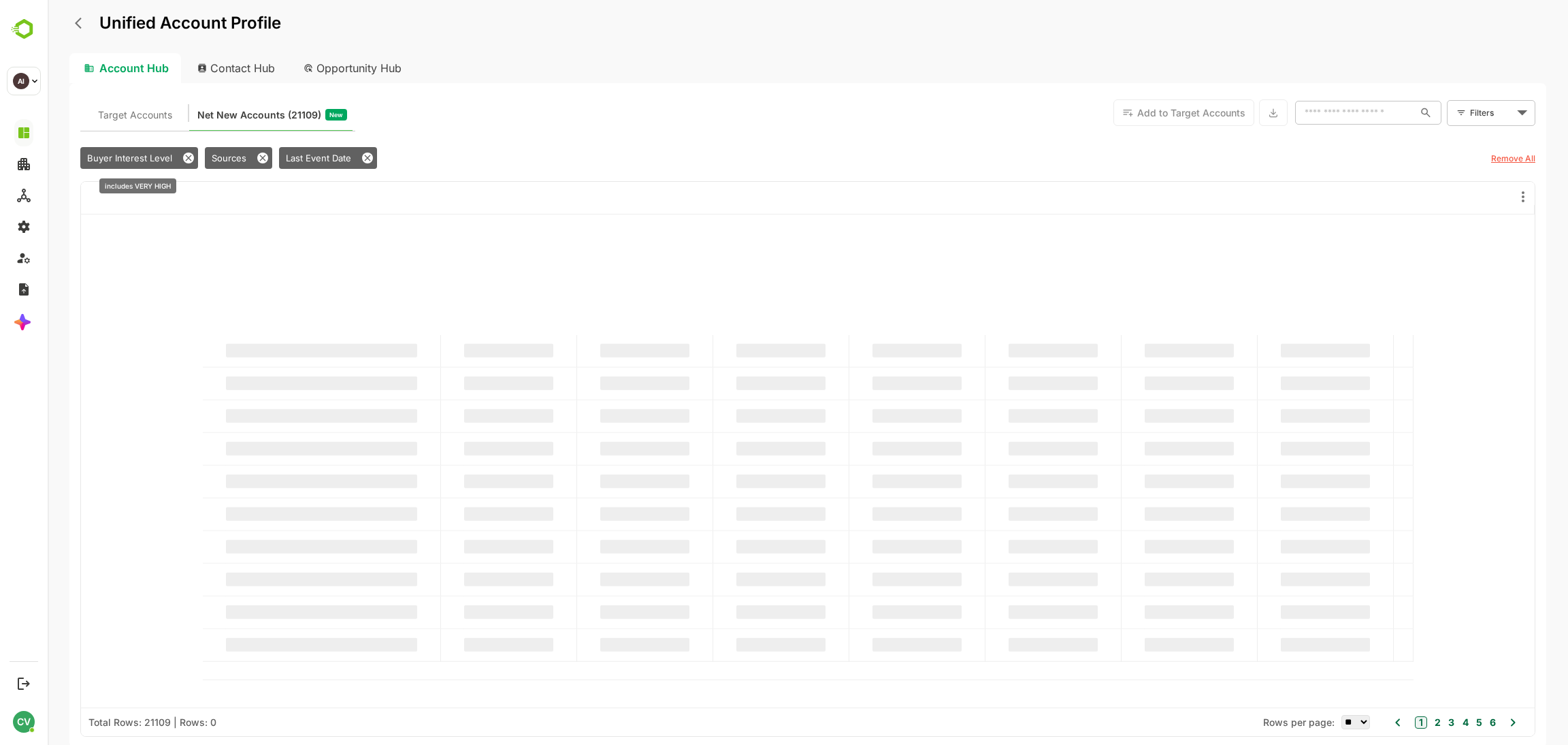
click at [117, 159] on span "Buyer Interest Level" at bounding box center [129, 157] width 85 height 11
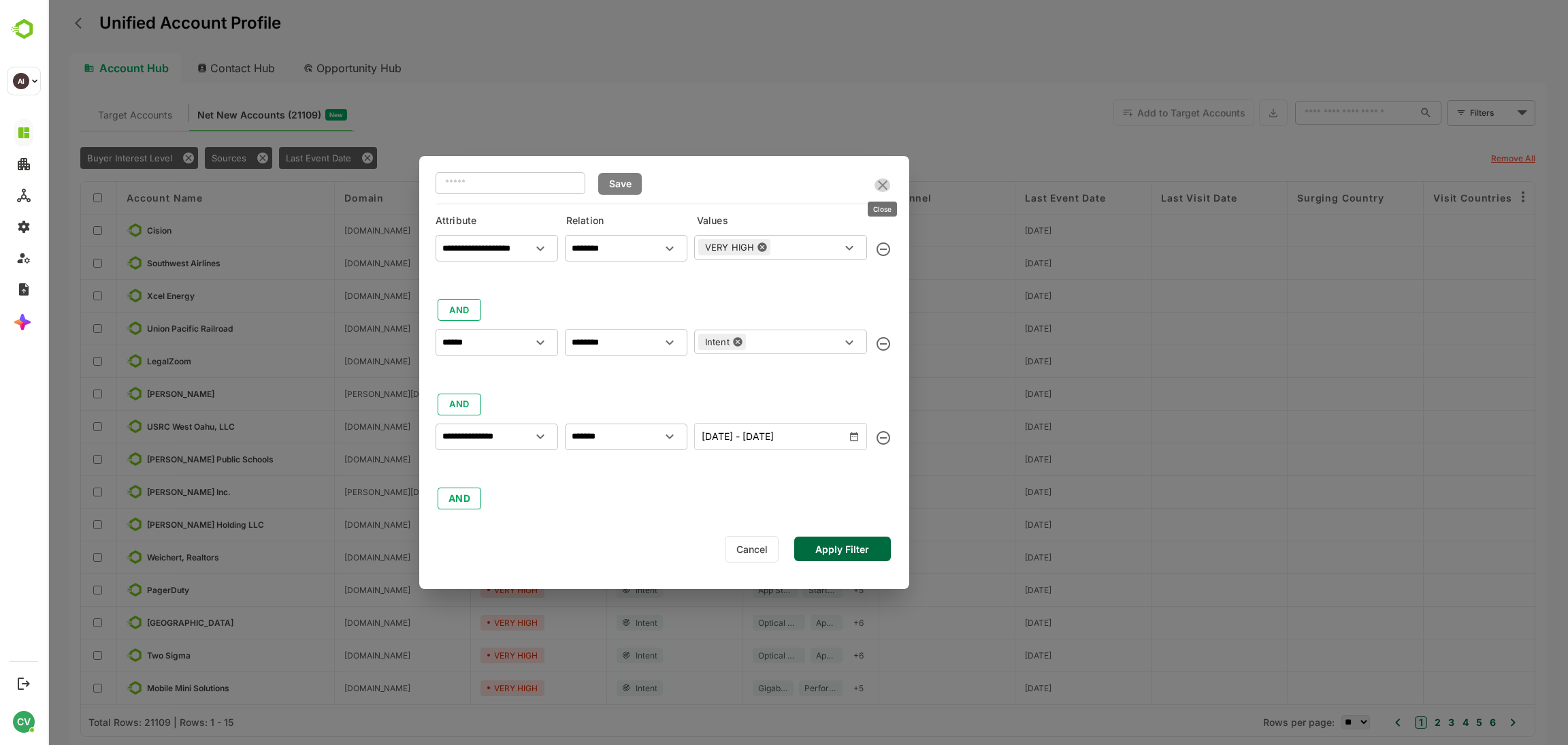
click at [876, 183] on icon "close" at bounding box center [882, 185] width 16 height 16
